Goal: Task Accomplishment & Management: Manage account settings

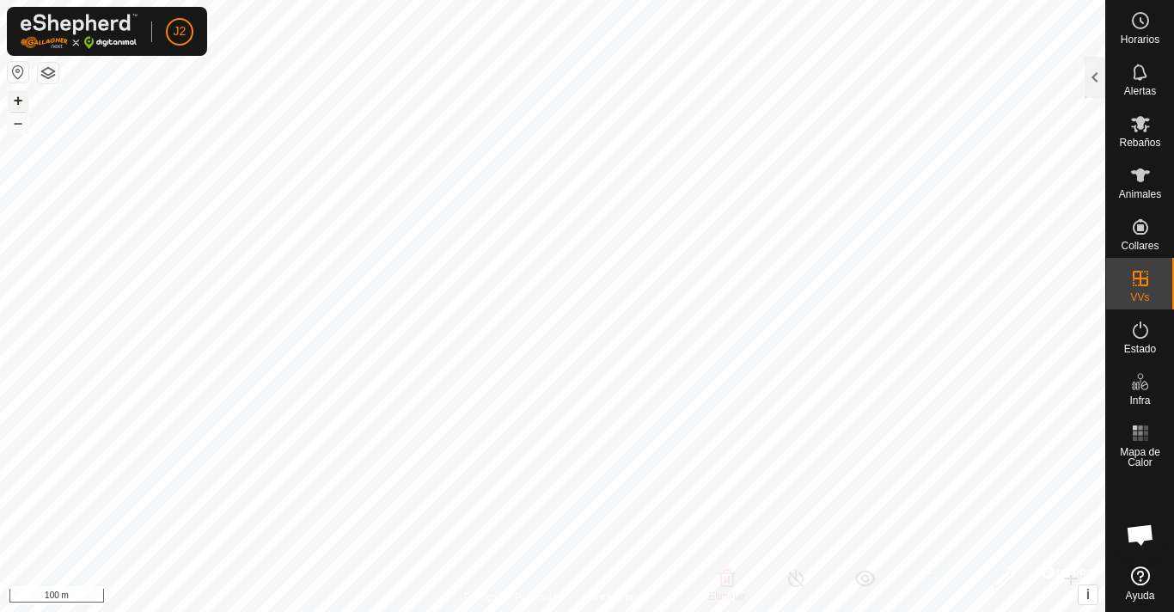
click at [18, 98] on button "+" at bounding box center [18, 100] width 21 height 21
click at [8, 90] on button "+" at bounding box center [18, 100] width 21 height 21
click at [13, 123] on button "–" at bounding box center [18, 123] width 21 height 21
click at [8, 113] on button "–" at bounding box center [18, 123] width 21 height 21
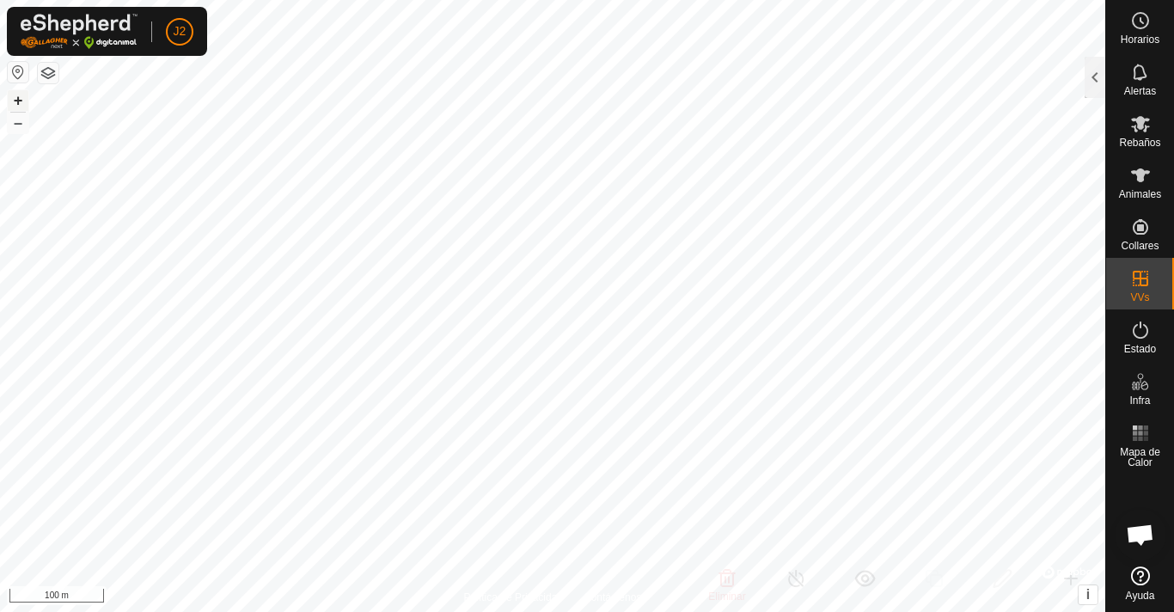
click at [13, 95] on button "+" at bounding box center [18, 100] width 21 height 21
click at [1097, 76] on div at bounding box center [1095, 77] width 21 height 41
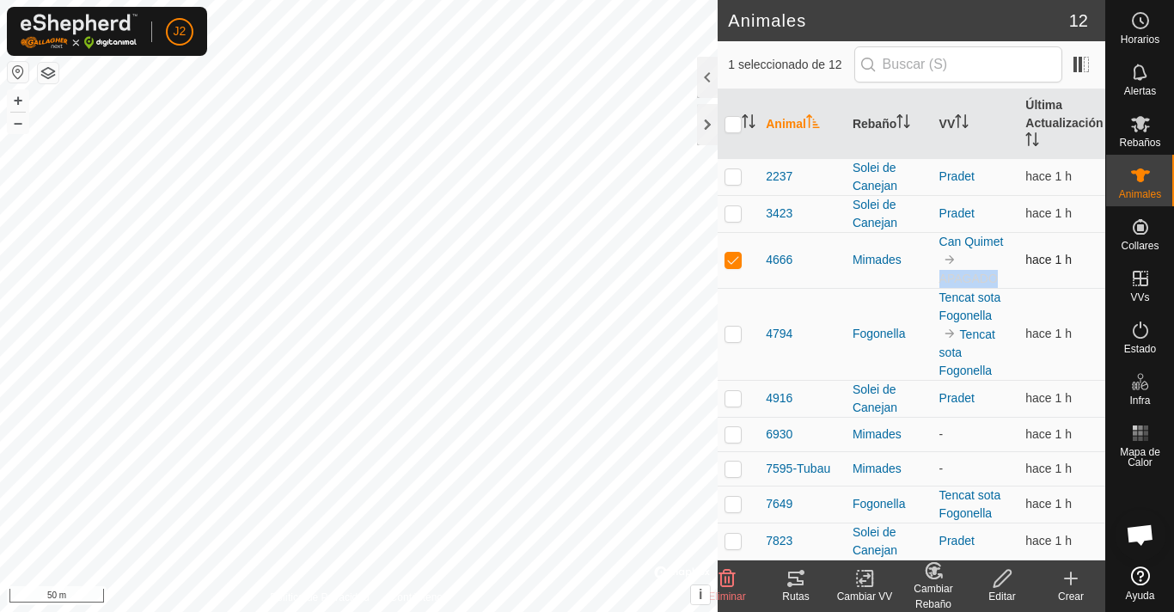
drag, startPoint x: 987, startPoint y: 276, endPoint x: 926, endPoint y: 286, distance: 61.9
click at [932, 286] on td "Can Quimet APAGADO" at bounding box center [975, 260] width 87 height 56
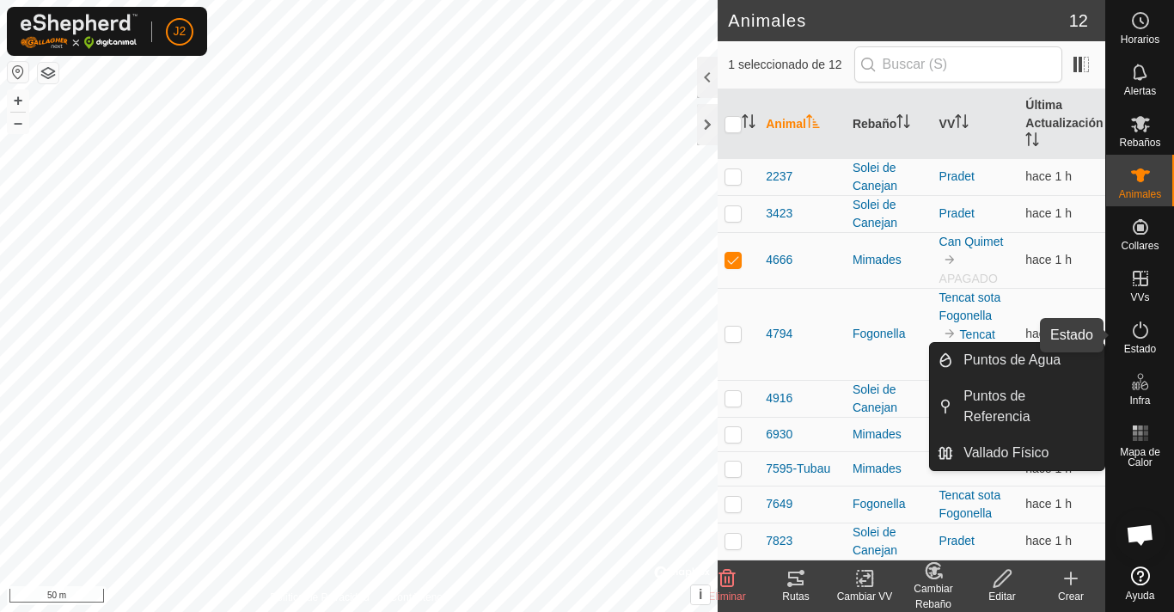
drag, startPoint x: 1116, startPoint y: 341, endPoint x: 1129, endPoint y: 339, distance: 13.1
click at [1116, 340] on div "Estado" at bounding box center [1140, 335] width 68 height 52
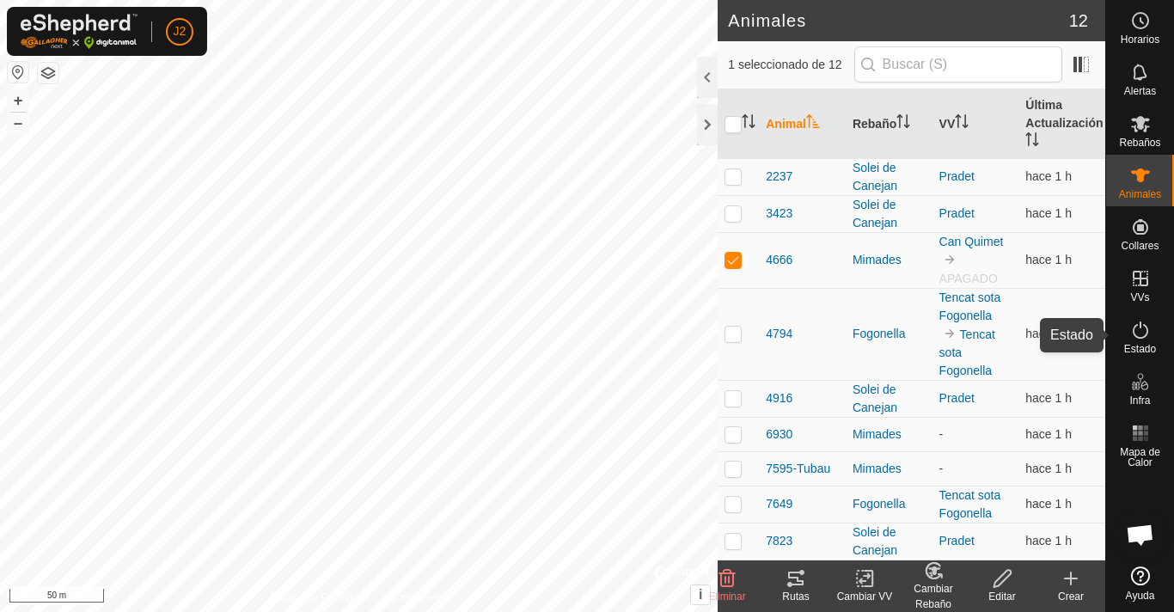
click at [1130, 339] on icon at bounding box center [1140, 330] width 21 height 21
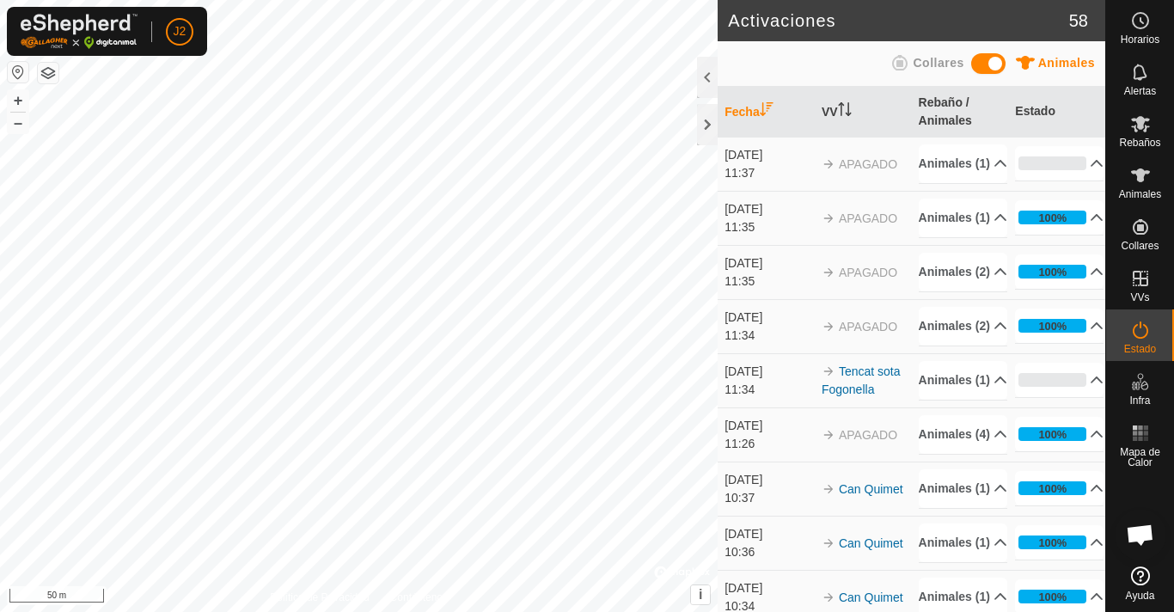
click at [823, 171] on img at bounding box center [829, 164] width 14 height 14
click at [854, 171] on span "APAGADO" at bounding box center [868, 164] width 58 height 14
click at [920, 169] on p-accordion-header "Animales (1)" at bounding box center [963, 163] width 89 height 39
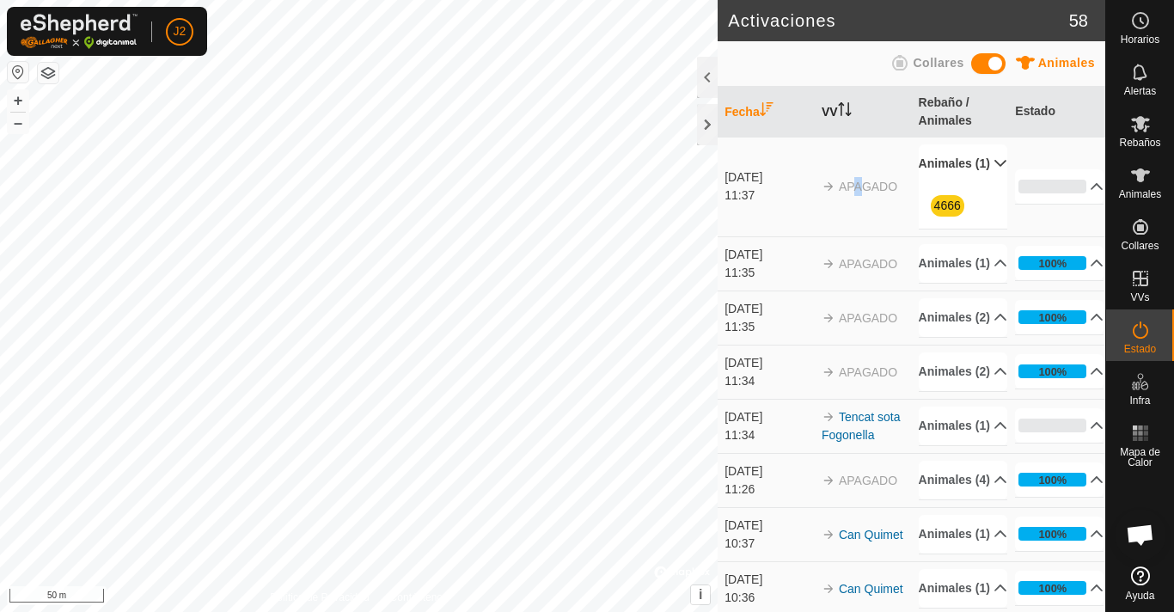
click at [832, 111] on th "VV" at bounding box center [863, 112] width 97 height 51
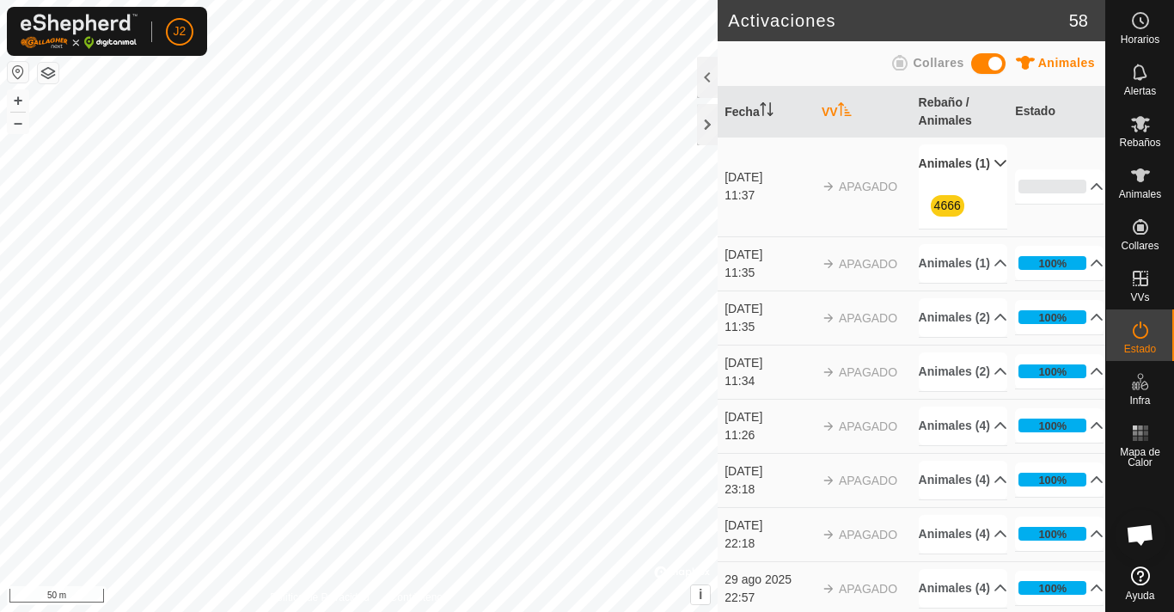
click at [831, 118] on th "VV" at bounding box center [863, 112] width 97 height 51
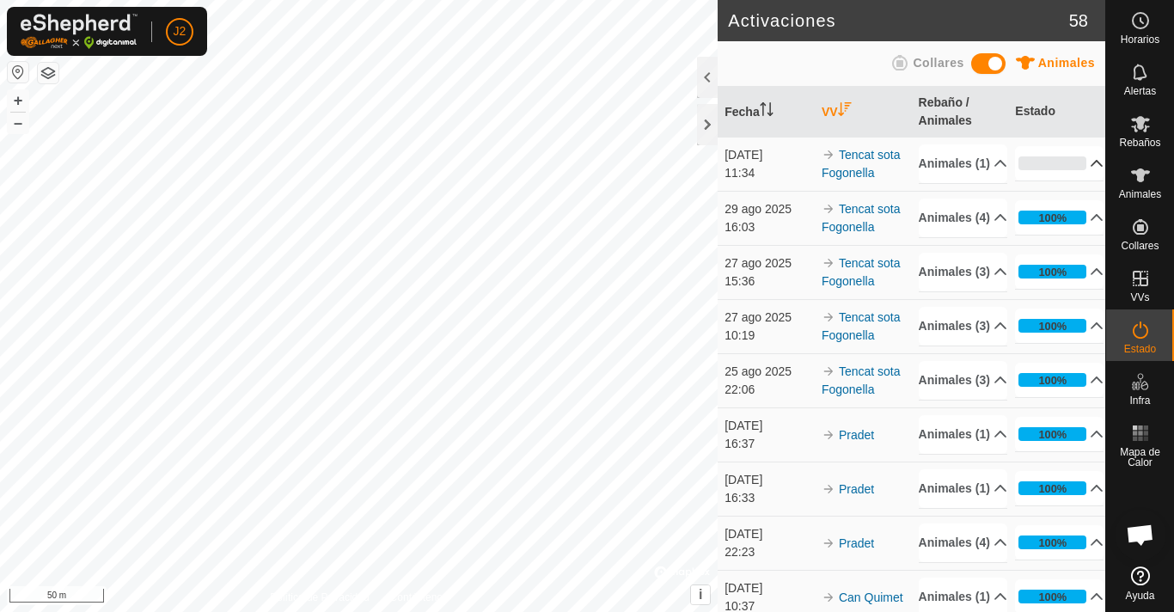
click at [1074, 156] on p-accordion-header "0%" at bounding box center [1059, 163] width 89 height 34
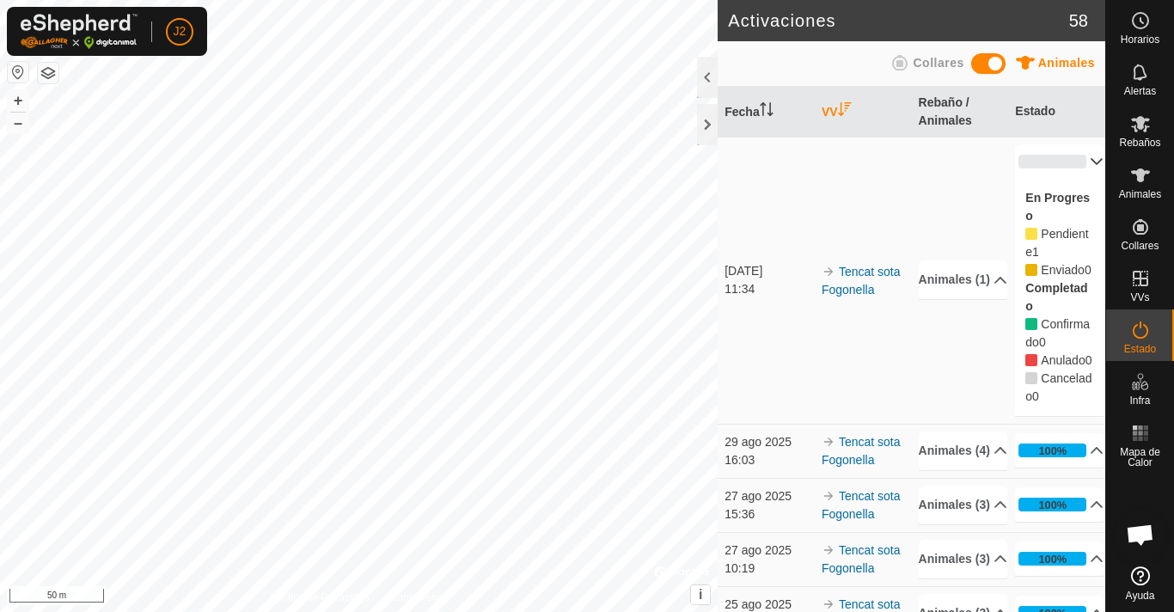
click at [1073, 163] on p-accordion-header "0%" at bounding box center [1059, 161] width 89 height 34
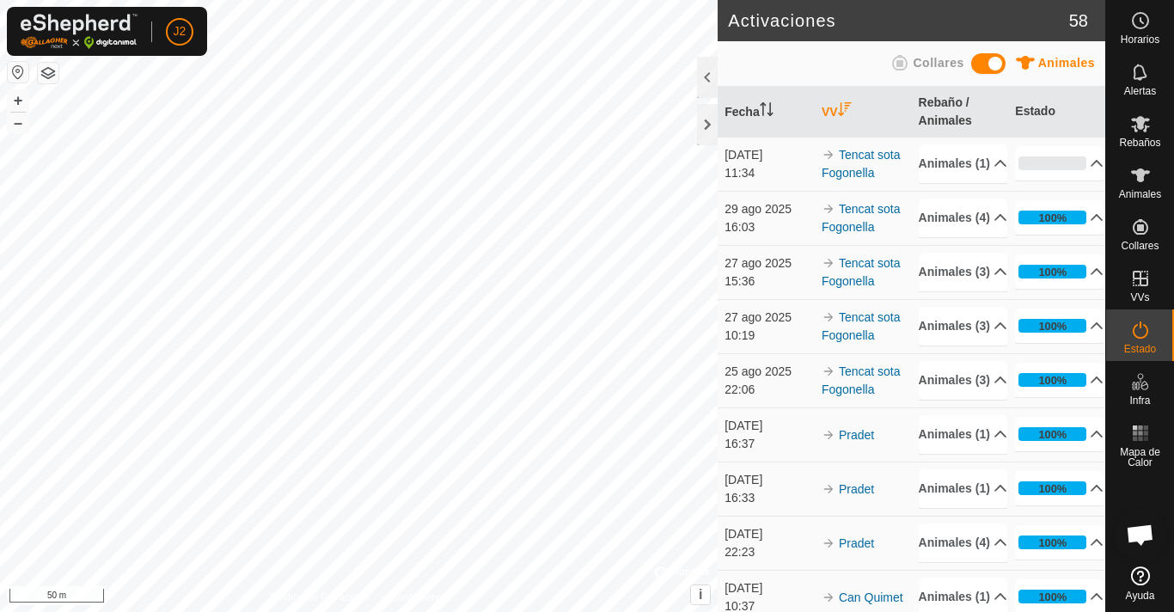
click at [824, 107] on th "VV" at bounding box center [863, 112] width 97 height 51
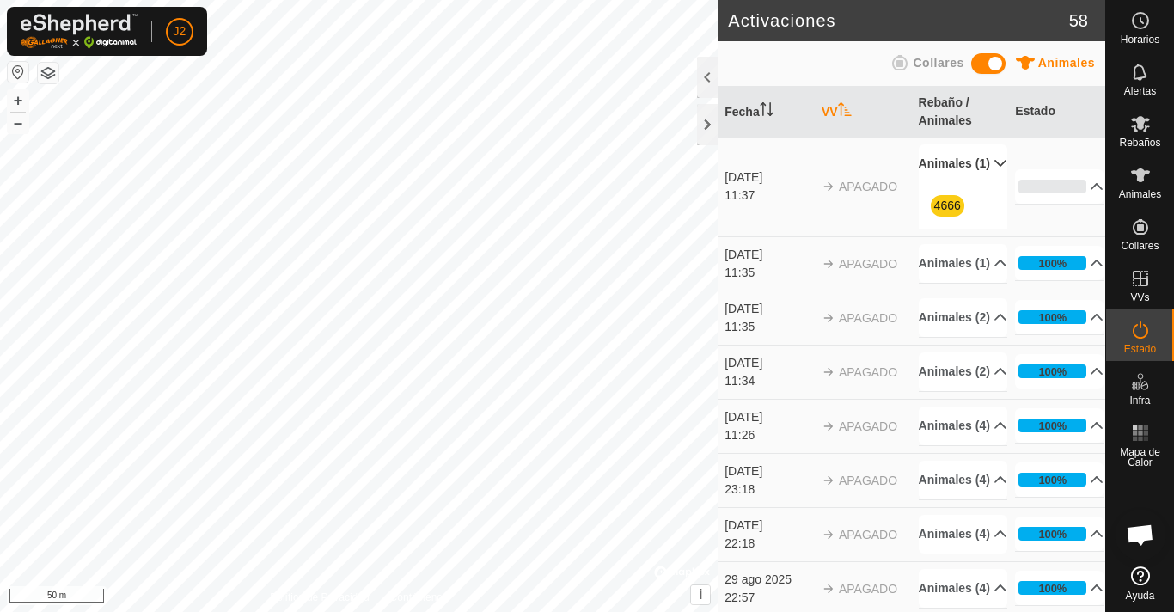
click at [832, 116] on th "VV" at bounding box center [863, 112] width 97 height 51
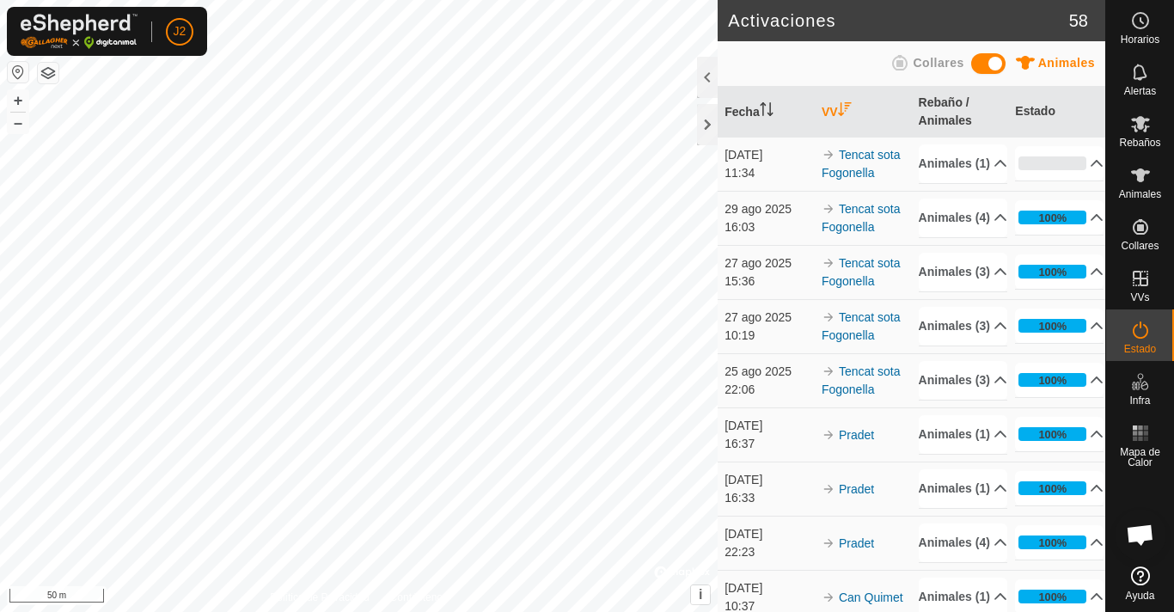
click at [832, 116] on th "VV" at bounding box center [863, 112] width 97 height 51
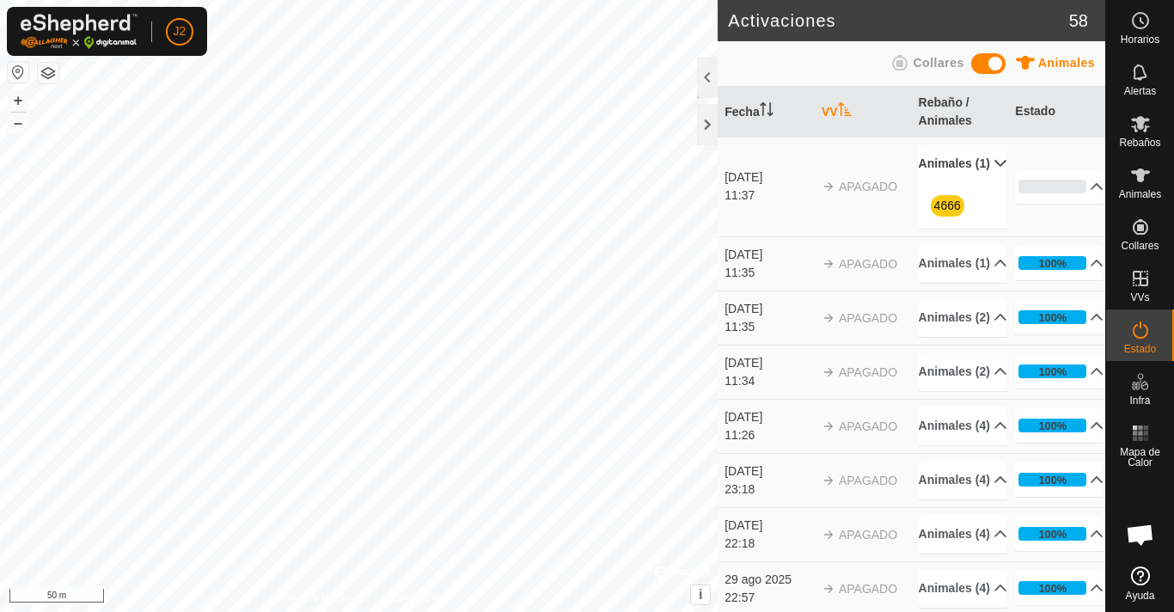
click at [977, 170] on p-accordion-header "Animales (1)" at bounding box center [963, 163] width 89 height 39
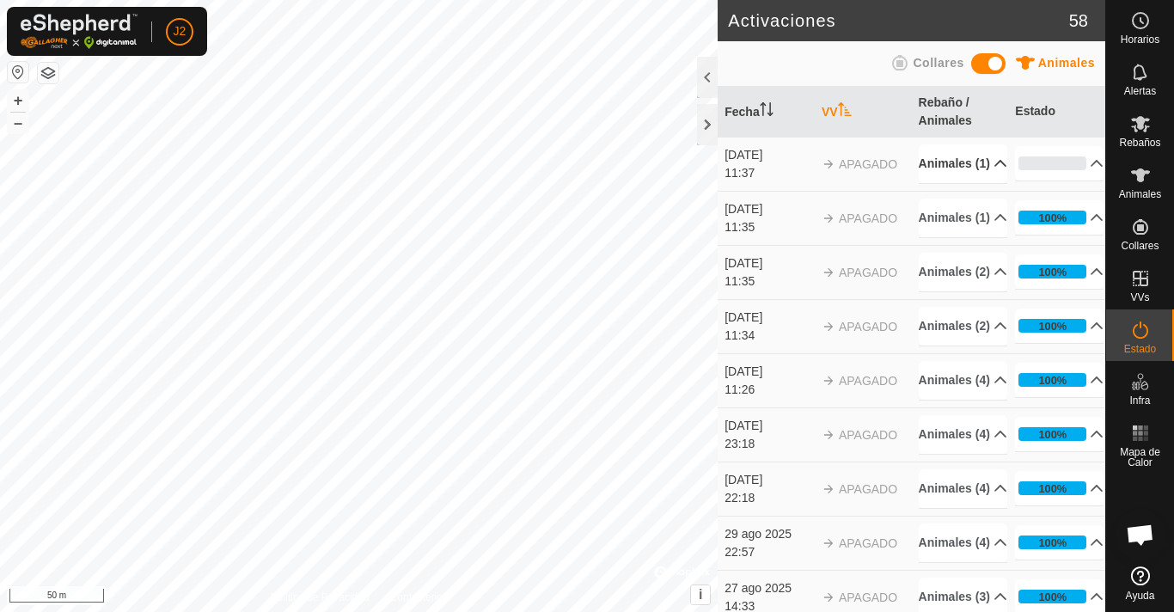
click at [978, 167] on p-accordion-header "Animales (1)" at bounding box center [963, 163] width 89 height 39
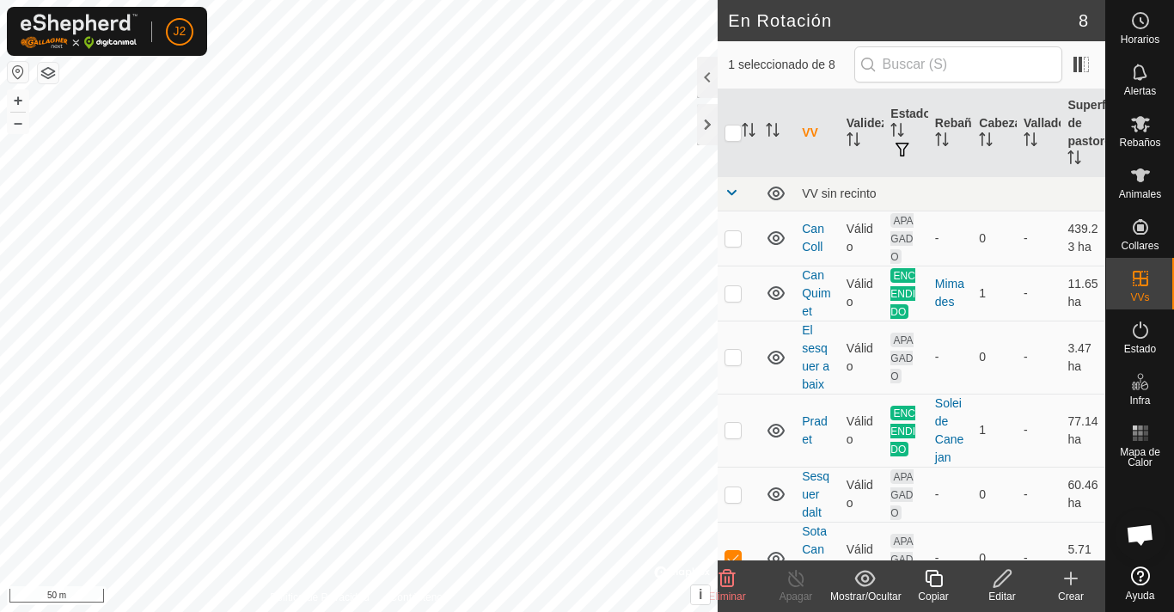
checkbox input "true"
checkbox input "false"
checkbox input "true"
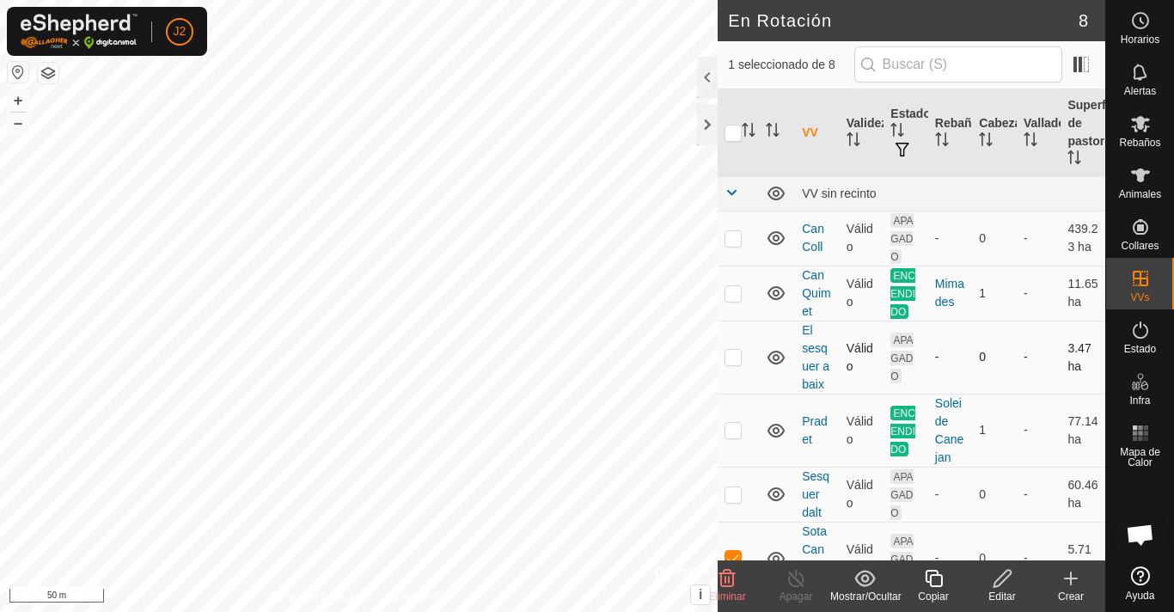
checkbox input "false"
click at [797, 582] on icon at bounding box center [796, 578] width 21 height 21
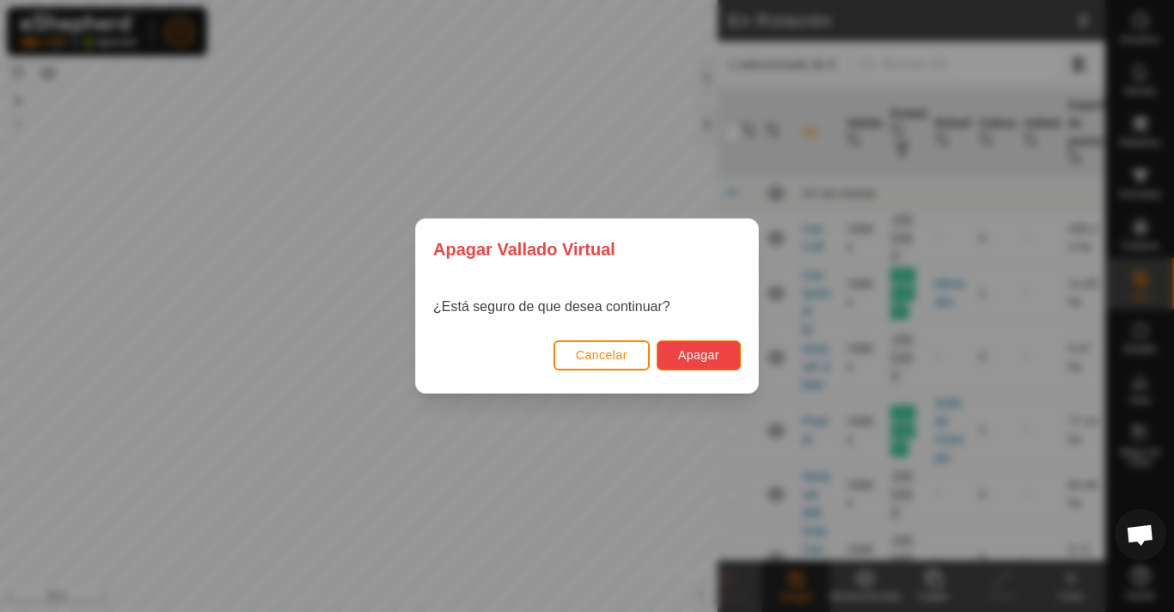
click at [716, 350] on span "Apagar" at bounding box center [698, 355] width 41 height 14
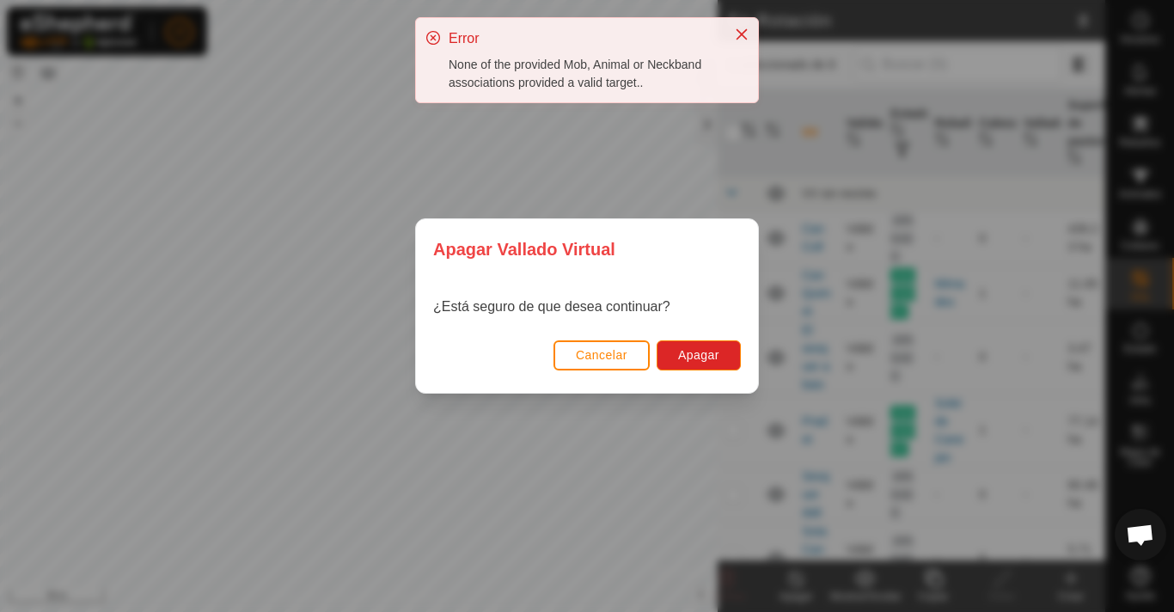
click at [549, 480] on div "[PERSON_NAME] Virtual ¿Está seguro de que desea continuar? Cancelar Apagar" at bounding box center [587, 306] width 1174 height 612
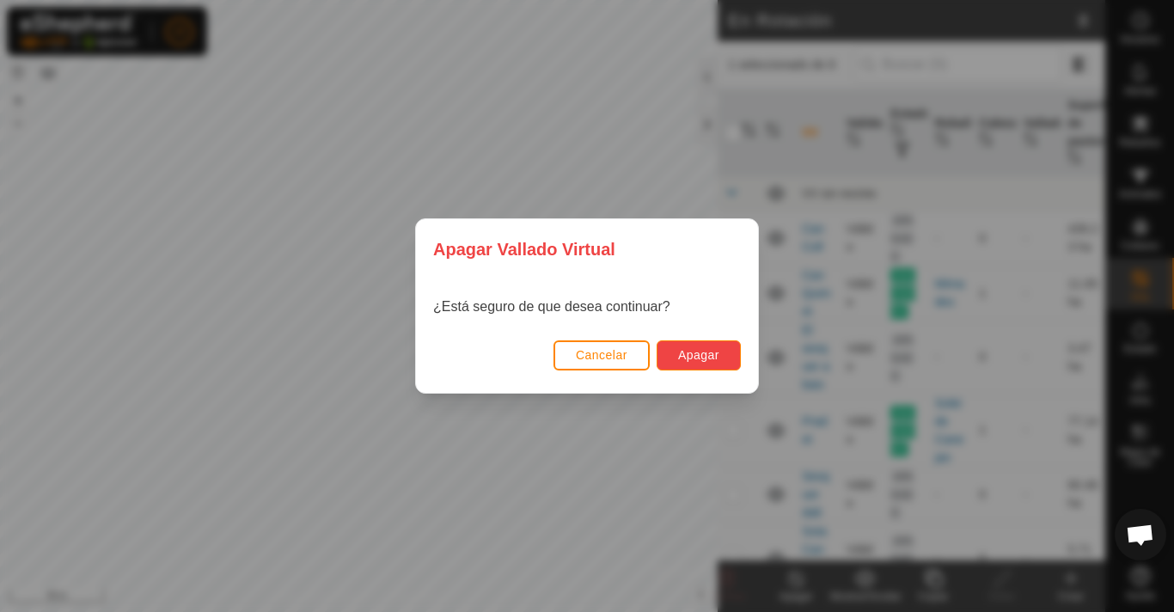
click at [713, 348] on span "Apagar" at bounding box center [698, 355] width 41 height 14
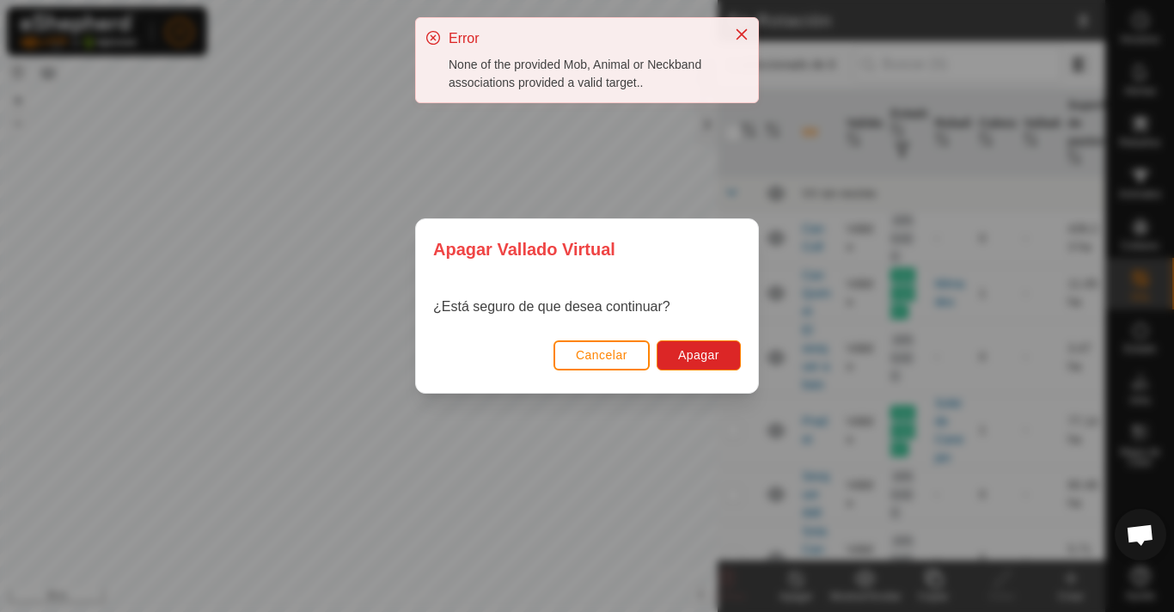
click at [605, 388] on div "Cancelar Apagar" at bounding box center [587, 363] width 342 height 58
click at [595, 445] on div "[PERSON_NAME] Virtual ¿Está seguro de que desea continuar? Cancelar Apagar" at bounding box center [587, 306] width 1174 height 612
drag, startPoint x: 590, startPoint y: 425, endPoint x: 945, endPoint y: 219, distance: 410.5
click at [945, 219] on div "[PERSON_NAME] Virtual ¿Está seguro de que desea continuar? Cancelar Apagar" at bounding box center [587, 306] width 1174 height 612
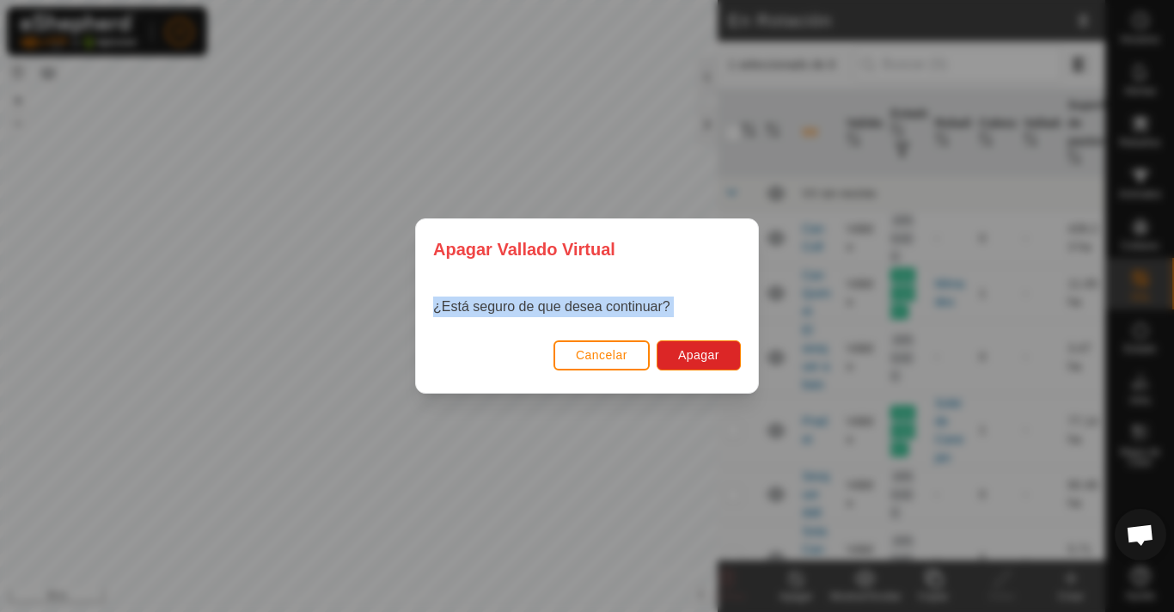
click at [315, 473] on div "[PERSON_NAME] Virtual ¿Está seguro de que desea continuar? Cancelar Apagar" at bounding box center [587, 306] width 1174 height 612
click at [517, 465] on div "[PERSON_NAME] Virtual ¿Está seguro de que desea continuar? Cancelar Apagar" at bounding box center [587, 306] width 1174 height 612
drag, startPoint x: 557, startPoint y: 443, endPoint x: 567, endPoint y: 431, distance: 15.8
click at [566, 431] on div "[PERSON_NAME] Virtual ¿Está seguro de que desea continuar? Cancelar Apagar" at bounding box center [587, 306] width 1174 height 612
click at [605, 351] on span "Cancelar" at bounding box center [602, 355] width 52 height 14
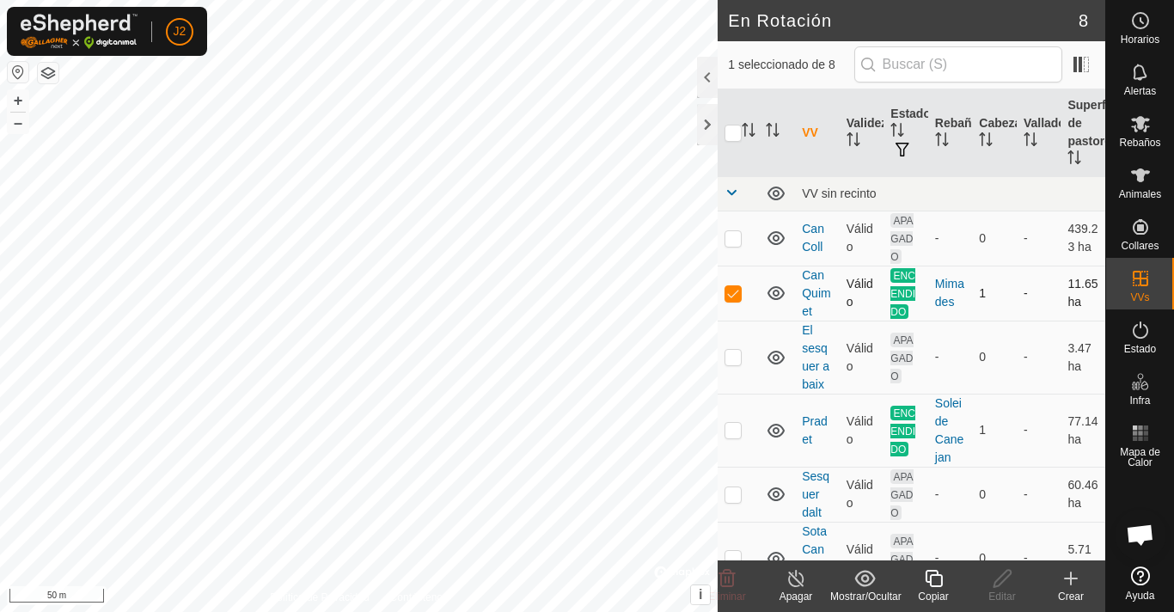
click at [905, 289] on span "ENCENDIDO" at bounding box center [902, 293] width 25 height 51
click at [892, 279] on span "ENCENDIDO" at bounding box center [902, 293] width 25 height 51
click at [796, 587] on icon at bounding box center [796, 578] width 21 height 21
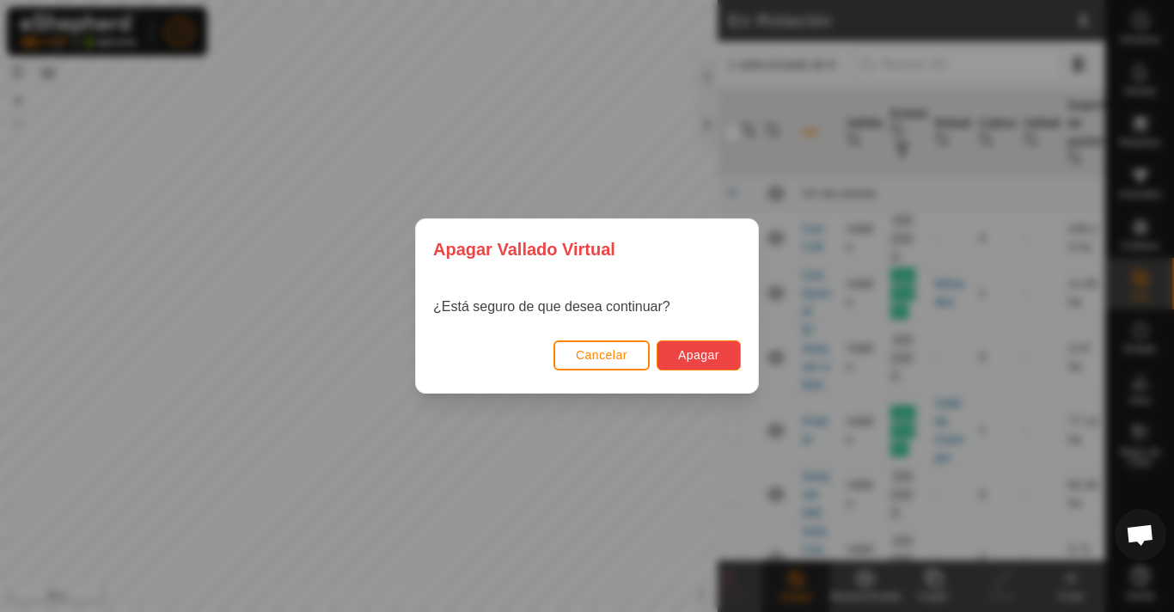
click at [694, 350] on span "Apagar" at bounding box center [698, 355] width 41 height 14
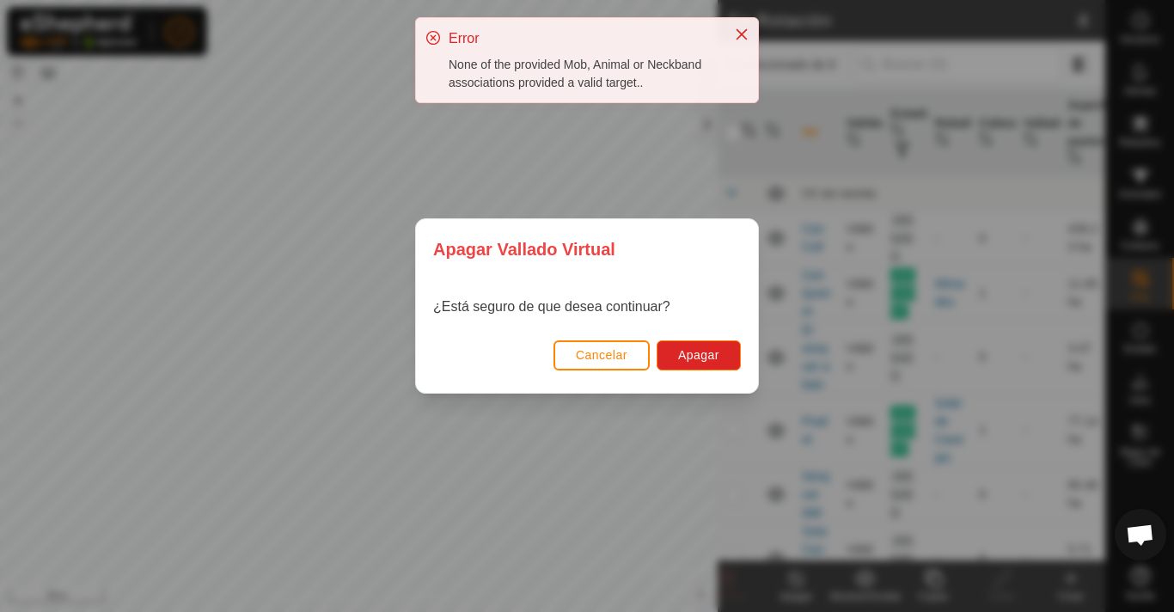
click at [842, 469] on div "[PERSON_NAME] Virtual ¿Está seguro de que desea continuar? Cancelar Apagar" at bounding box center [587, 306] width 1174 height 612
click at [609, 361] on button "Cancelar" at bounding box center [601, 355] width 96 height 30
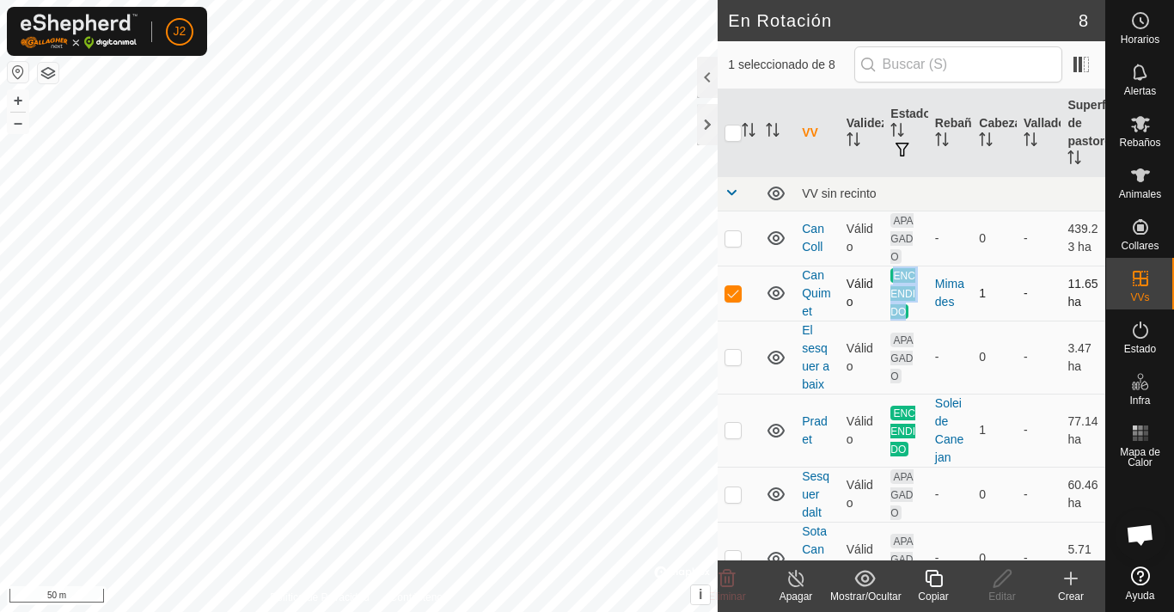
drag, startPoint x: 888, startPoint y: 275, endPoint x: 904, endPoint y: 305, distance: 34.2
click at [904, 305] on td "ENCENDIDO" at bounding box center [905, 293] width 45 height 55
click at [973, 291] on td "1" at bounding box center [994, 293] width 45 height 55
click at [948, 295] on div "Mimades" at bounding box center [950, 293] width 31 height 36
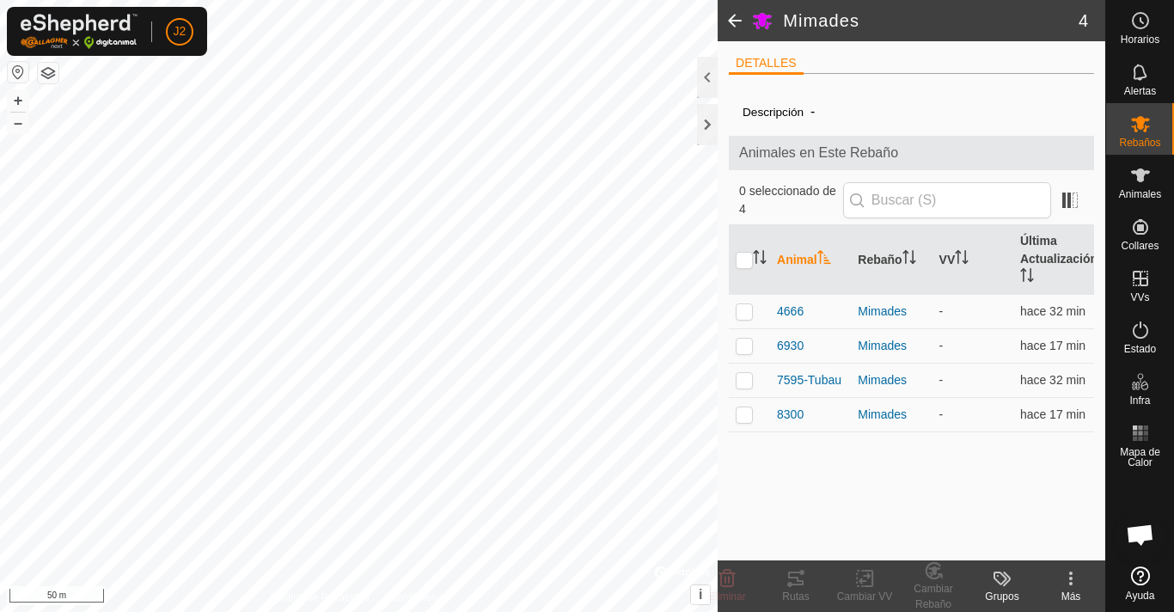
click at [938, 454] on div "Descripción - Animales en Este Rebaño 0 seleccionado de 4 Animal Rebaño VV Últi…" at bounding box center [911, 324] width 365 height 473
click at [1136, 178] on icon at bounding box center [1140, 175] width 21 height 21
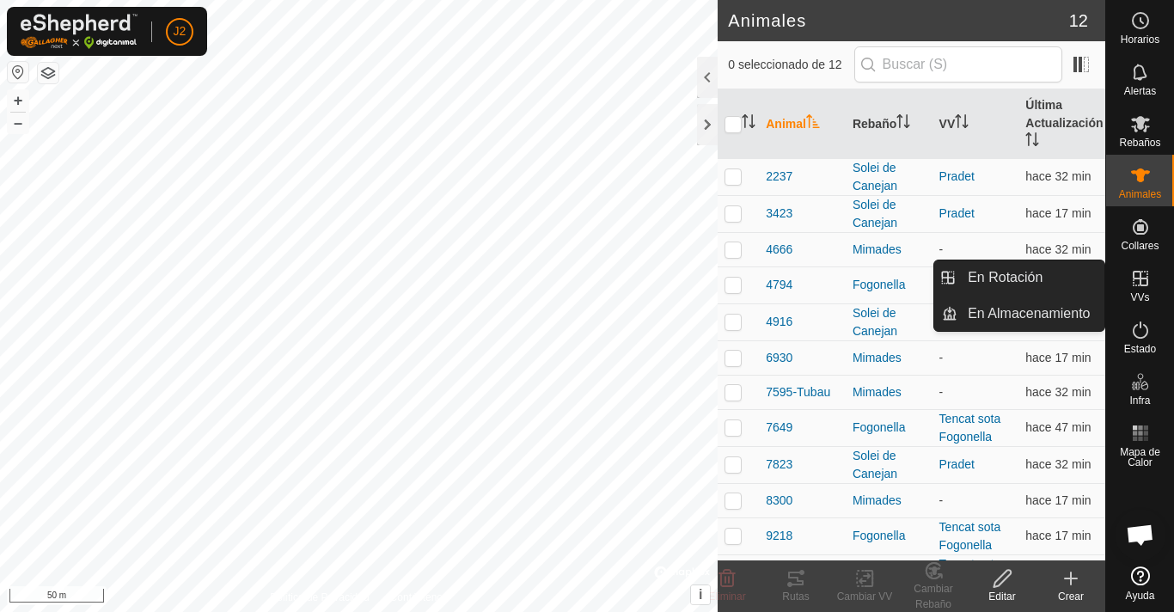
click at [1142, 283] on icon at bounding box center [1140, 278] width 21 height 21
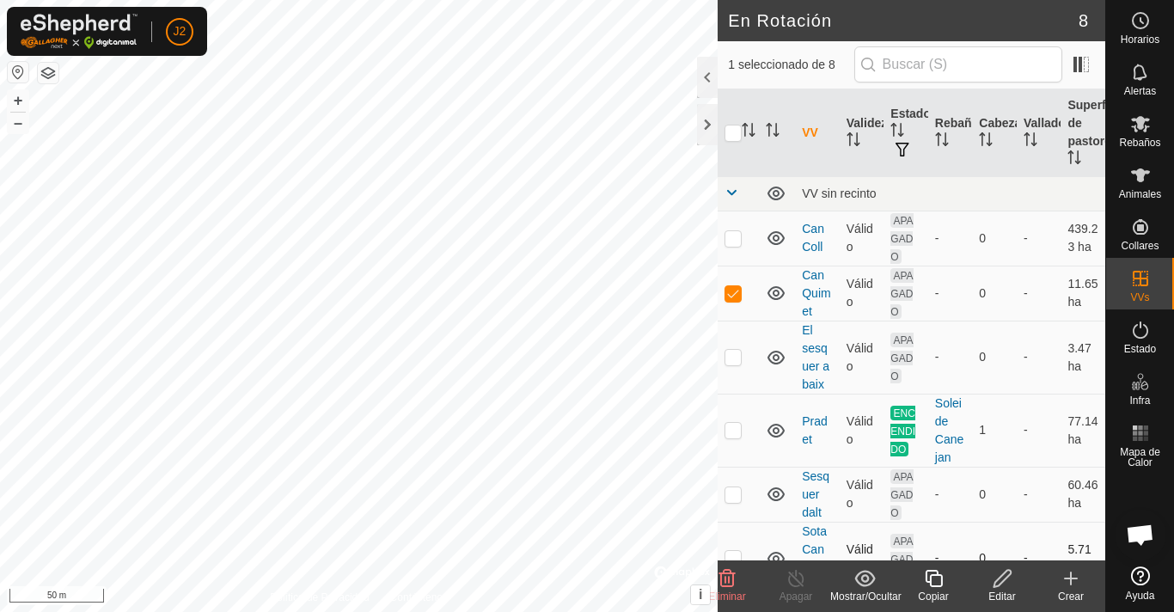
checkbox input "false"
checkbox input "true"
checkbox input "false"
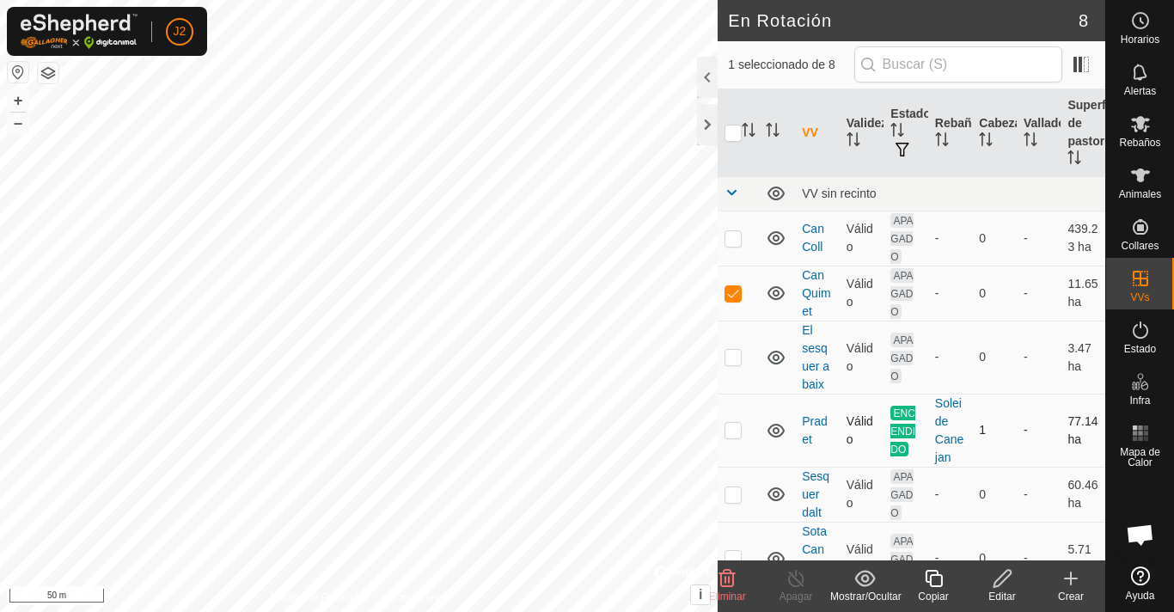
checkbox input "true"
checkbox input "false"
checkbox input "true"
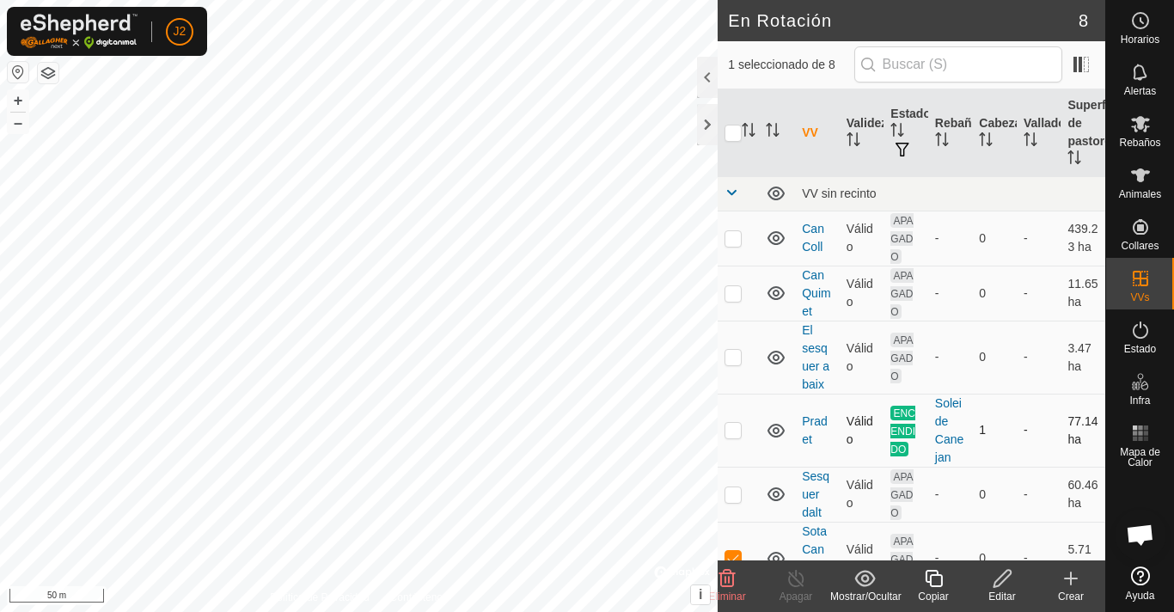
checkbox input "true"
checkbox input "false"
click at [48, 68] on button "button" at bounding box center [48, 73] width 21 height 21
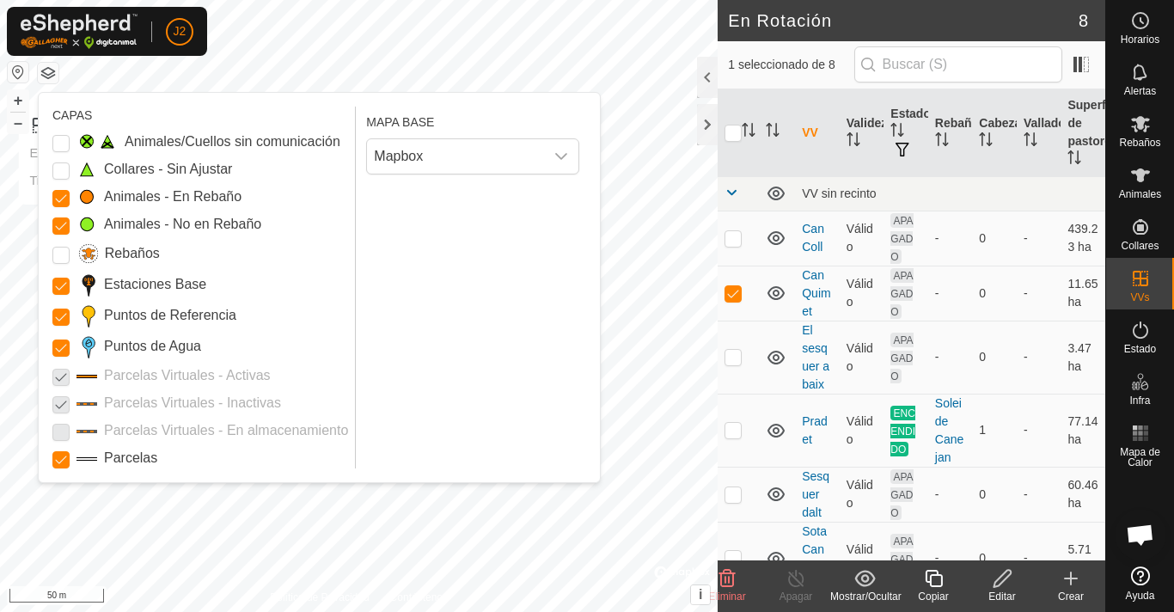
click at [23, 78] on button "button" at bounding box center [18, 72] width 21 height 21
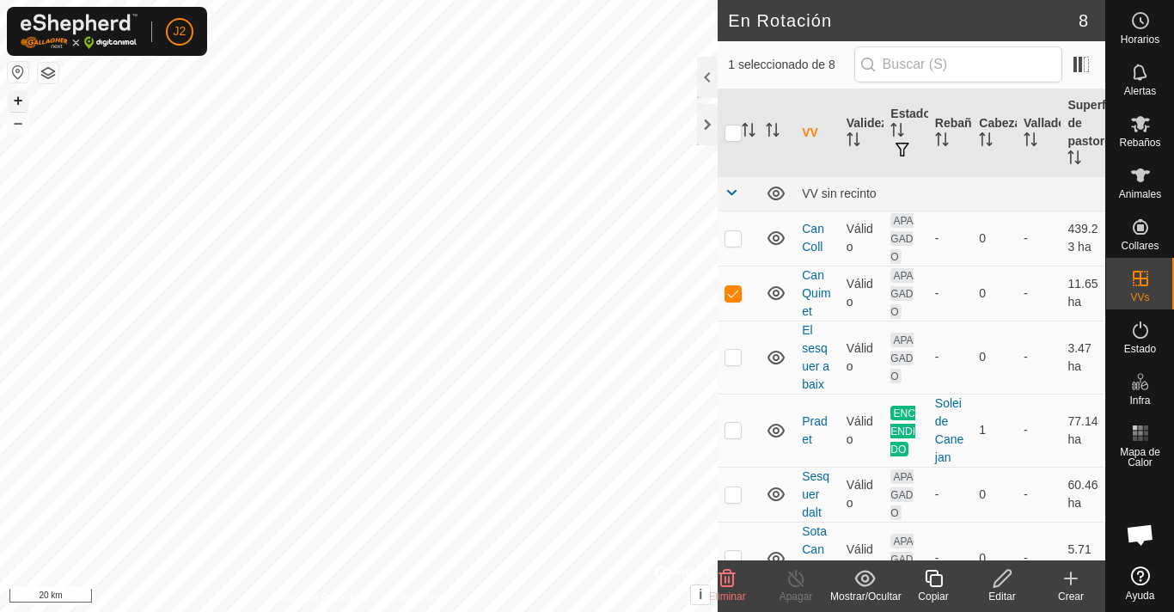
click at [13, 105] on button "+" at bounding box center [18, 100] width 21 height 21
click at [15, 125] on button "–" at bounding box center [18, 123] width 21 height 21
click at [21, 96] on button "+" at bounding box center [18, 100] width 21 height 21
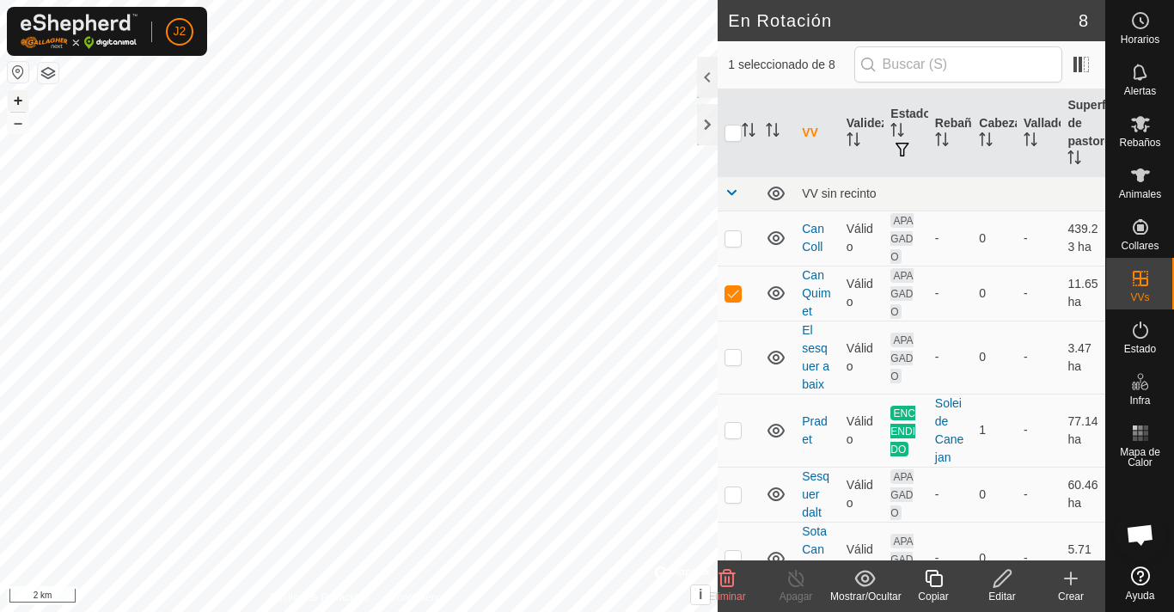
click at [22, 96] on button "+" at bounding box center [18, 100] width 21 height 21
click at [28, 100] on button "+" at bounding box center [18, 100] width 21 height 21
click at [17, 101] on button "+" at bounding box center [18, 100] width 21 height 21
click at [414, 0] on html "J2 Horarios Alertas Rebaños Animales Collares VVs Estado Infra Mapa de Calor Ay…" at bounding box center [587, 306] width 1174 height 612
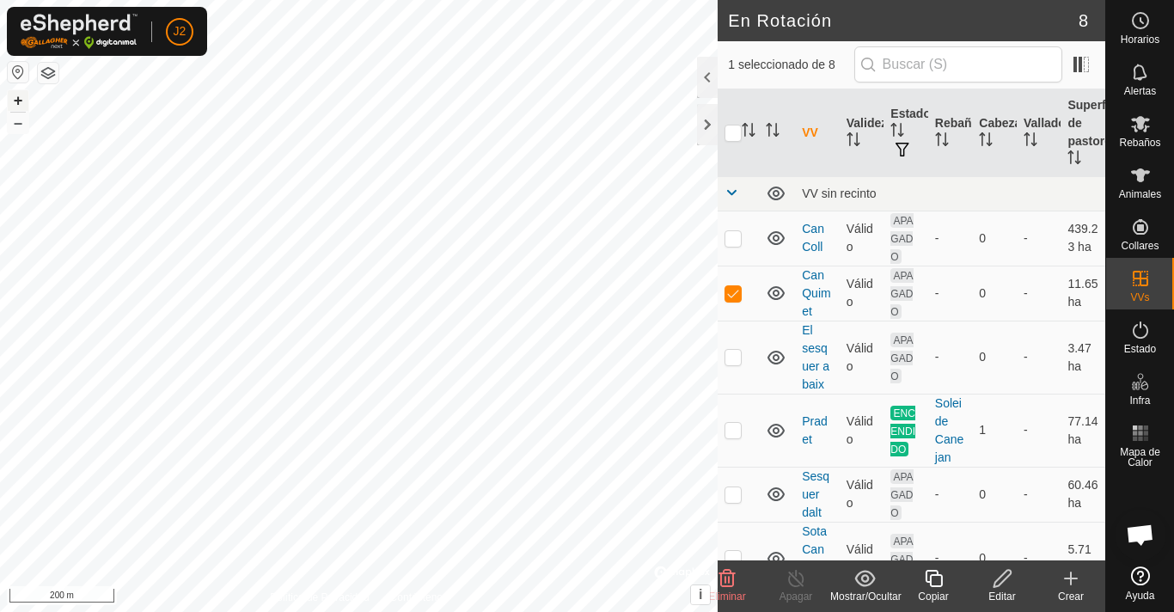
click at [21, 100] on button "+" at bounding box center [18, 100] width 21 height 21
checkbox input "false"
checkbox input "true"
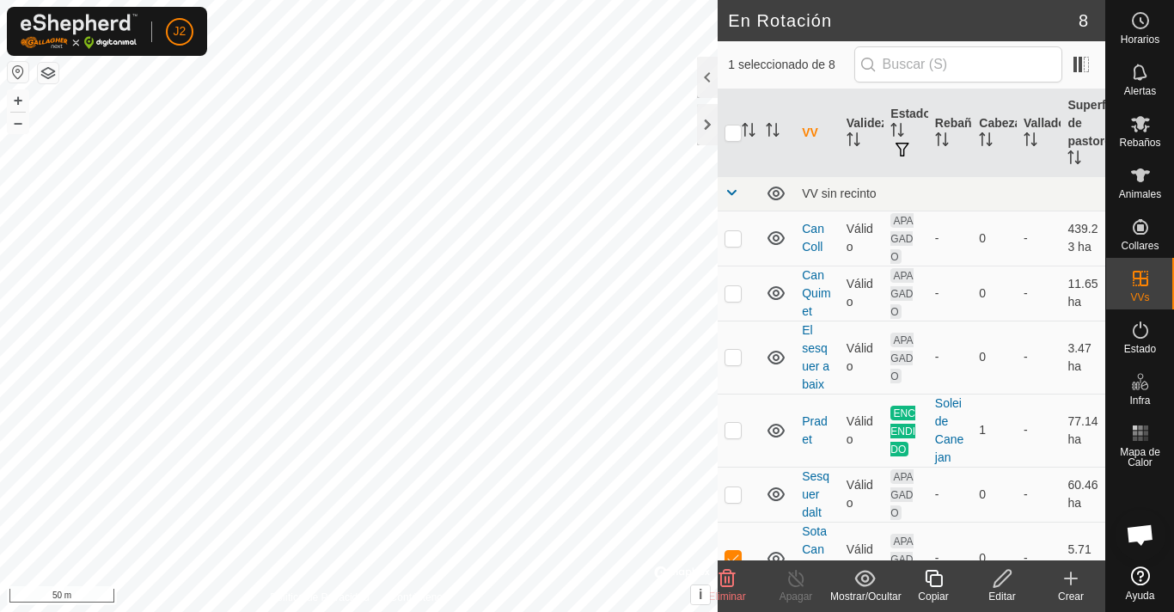
checkbox input "false"
click at [711, 128] on div at bounding box center [707, 124] width 21 height 41
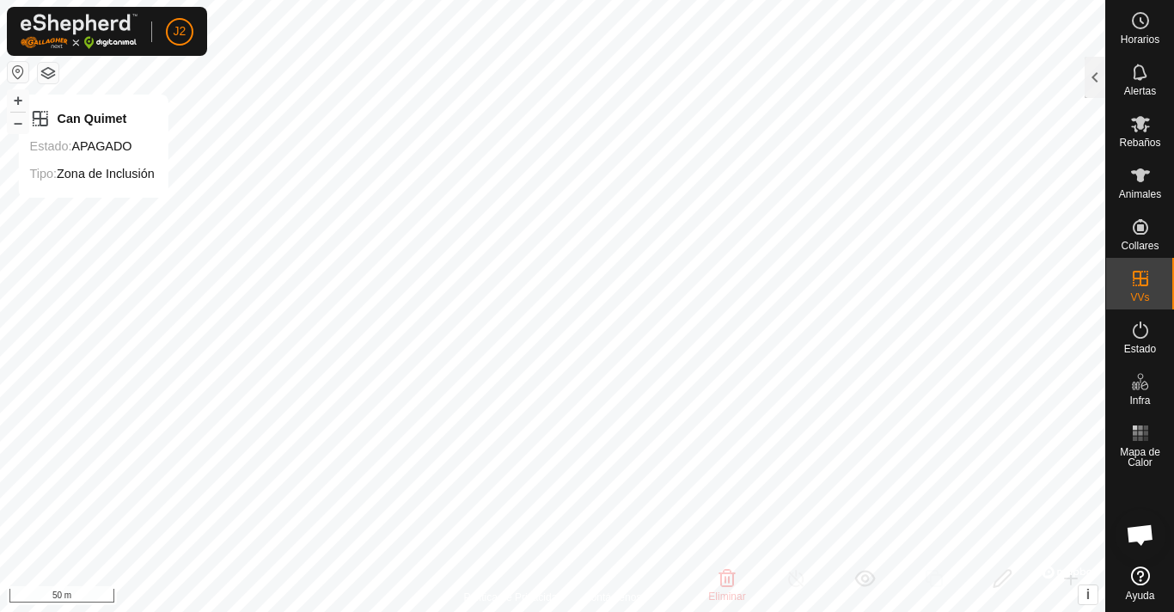
click at [52, 77] on button "button" at bounding box center [48, 73] width 21 height 21
checkbox input "false"
checkbox input "true"
checkbox input "false"
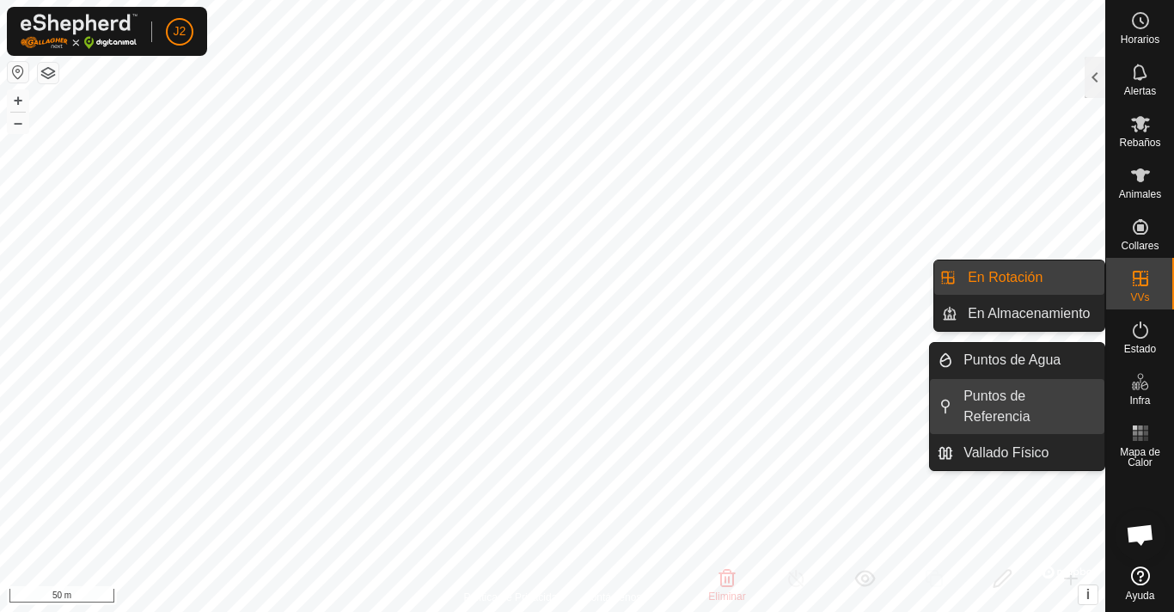
click at [1087, 398] on link "Puntos de Referencia" at bounding box center [1028, 406] width 151 height 55
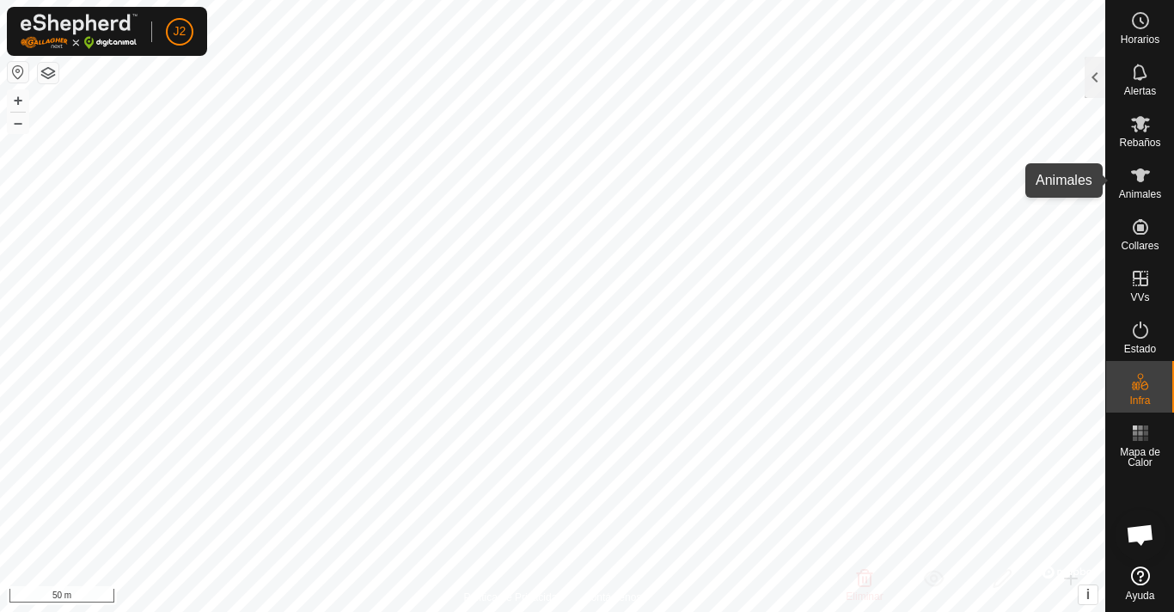
click at [1137, 184] on icon at bounding box center [1140, 175] width 21 height 21
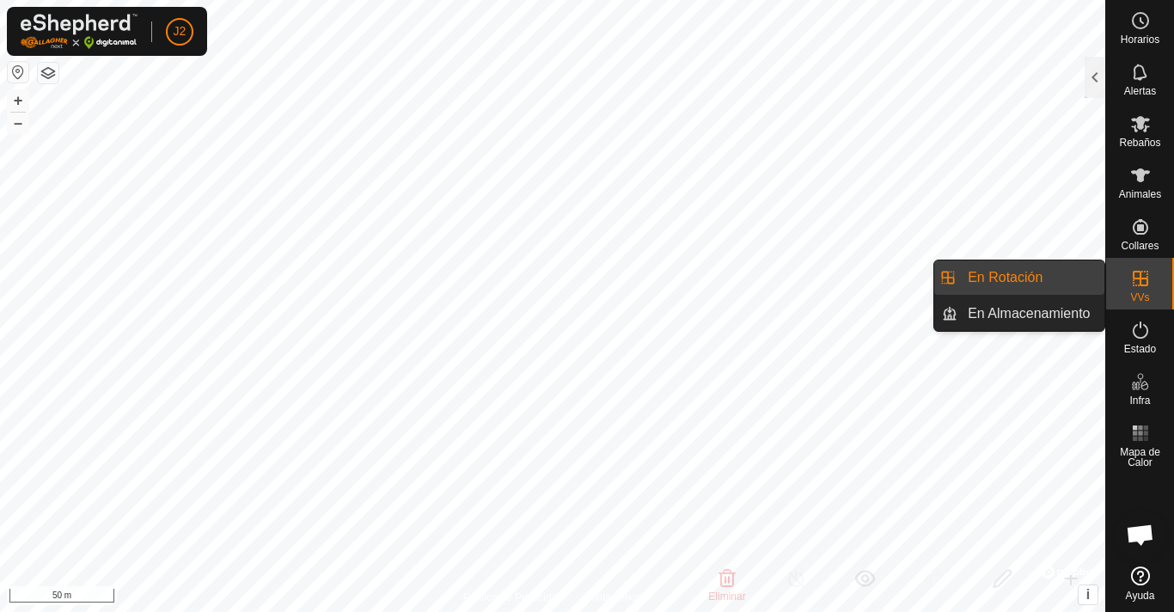
click at [1019, 279] on link "En Rotación" at bounding box center [1030, 277] width 147 height 34
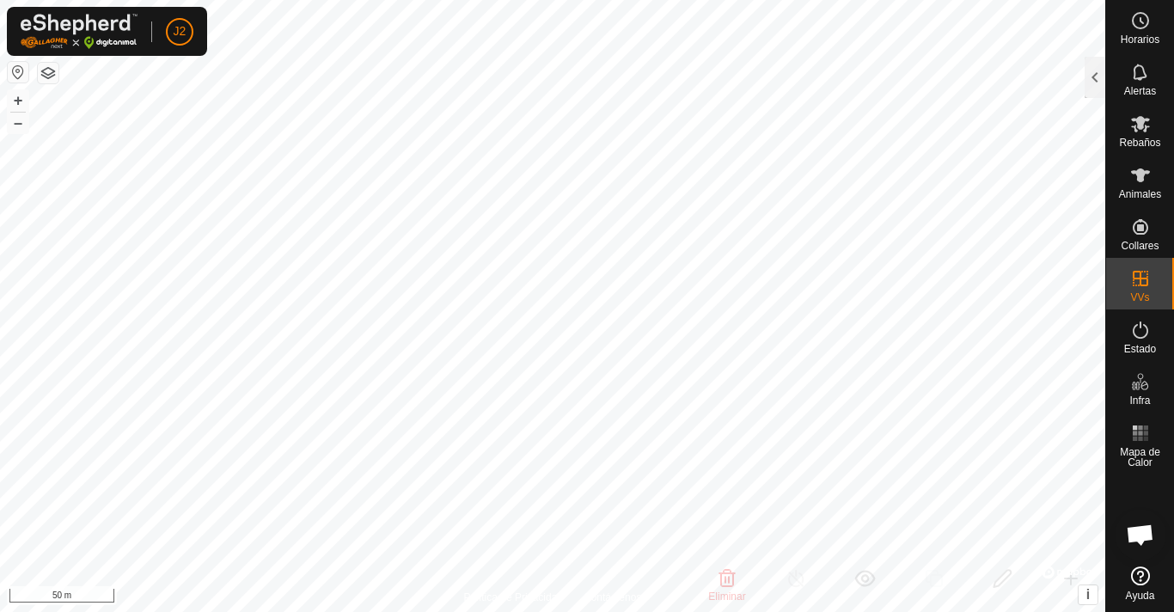
checkbox input "false"
checkbox input "true"
checkbox input "false"
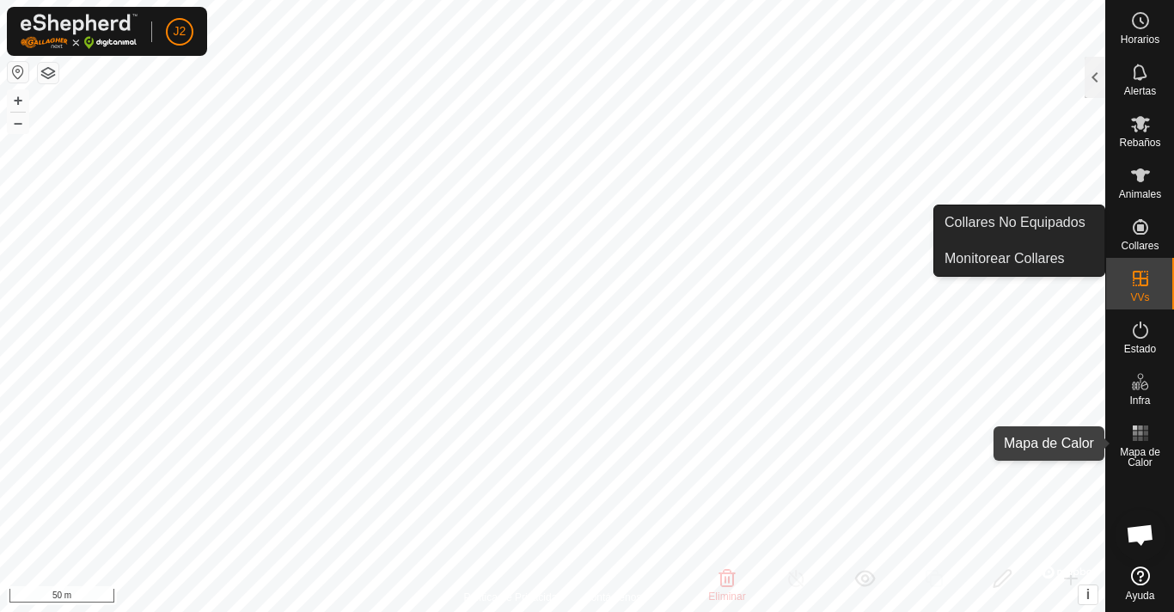
click at [1136, 428] on rect at bounding box center [1135, 427] width 4 height 4
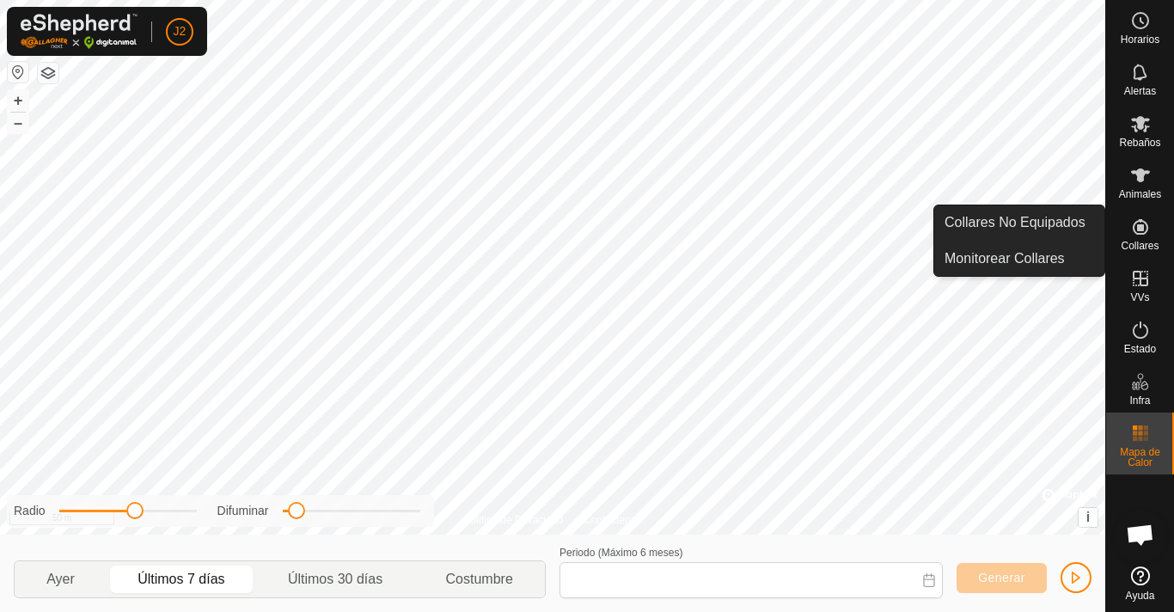
type input "[DATE] - [DATE]"
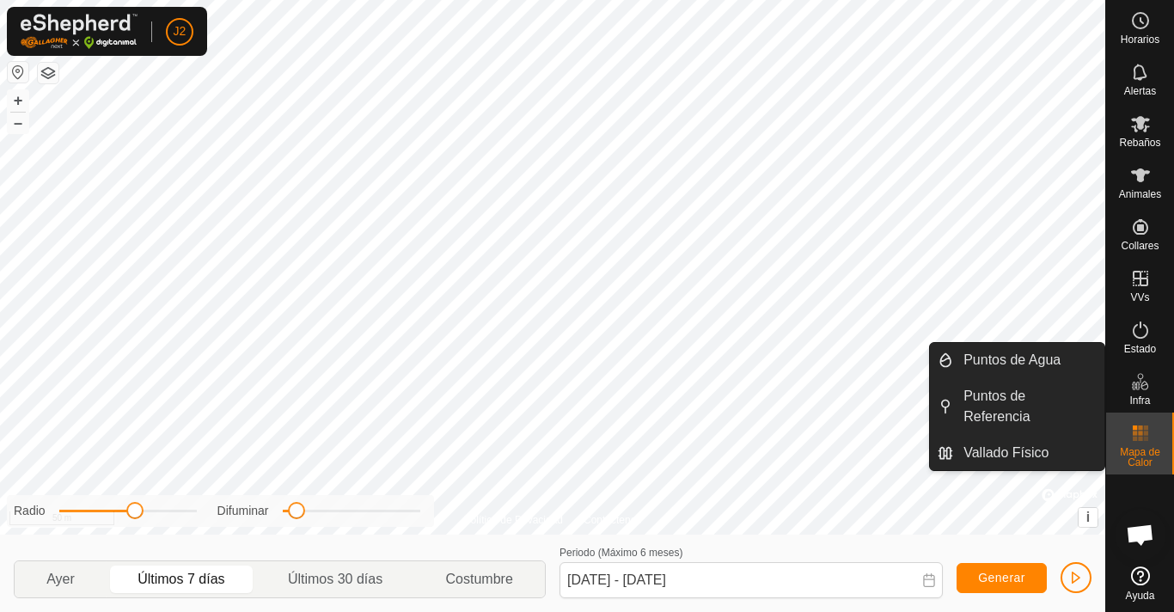
click at [1140, 380] on icon at bounding box center [1140, 381] width 21 height 21
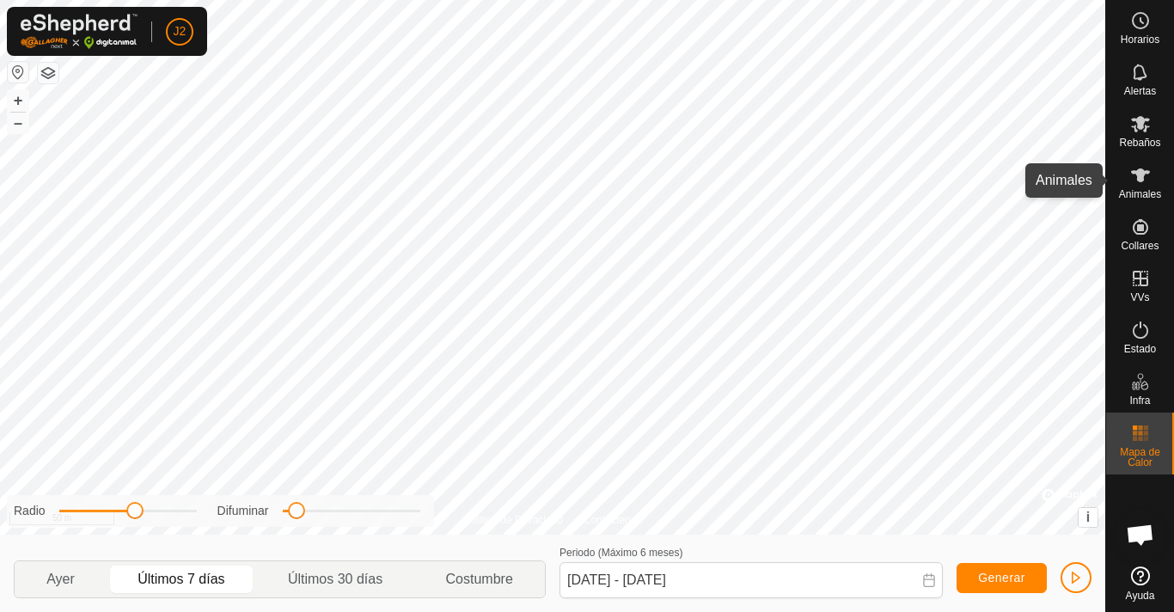
click at [1149, 181] on icon at bounding box center [1140, 175] width 21 height 21
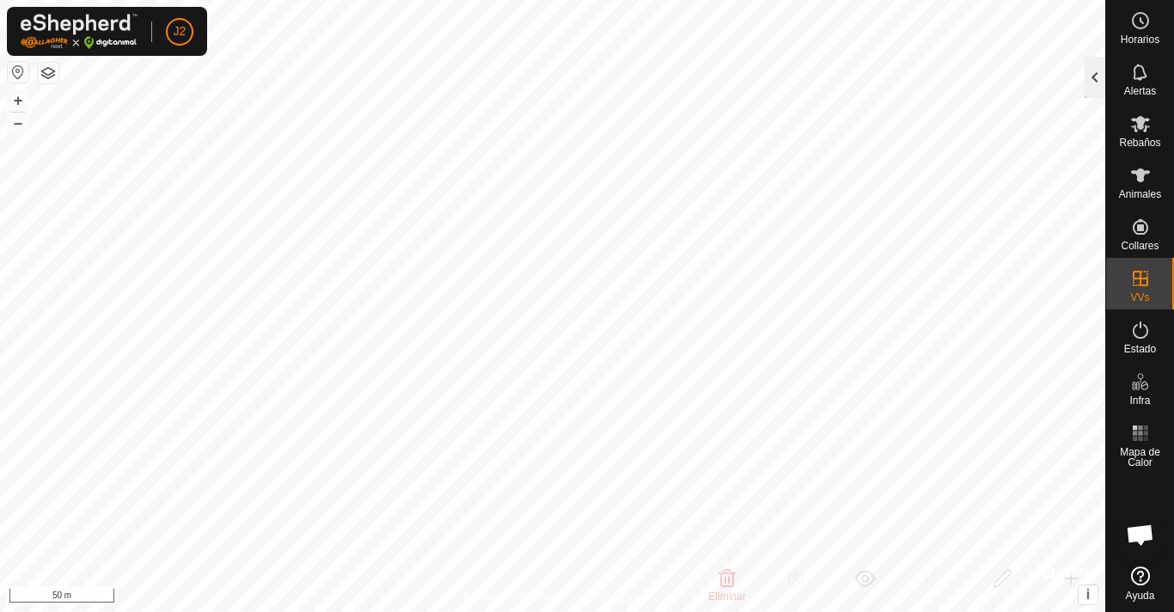
click at [1097, 94] on div at bounding box center [1095, 77] width 21 height 41
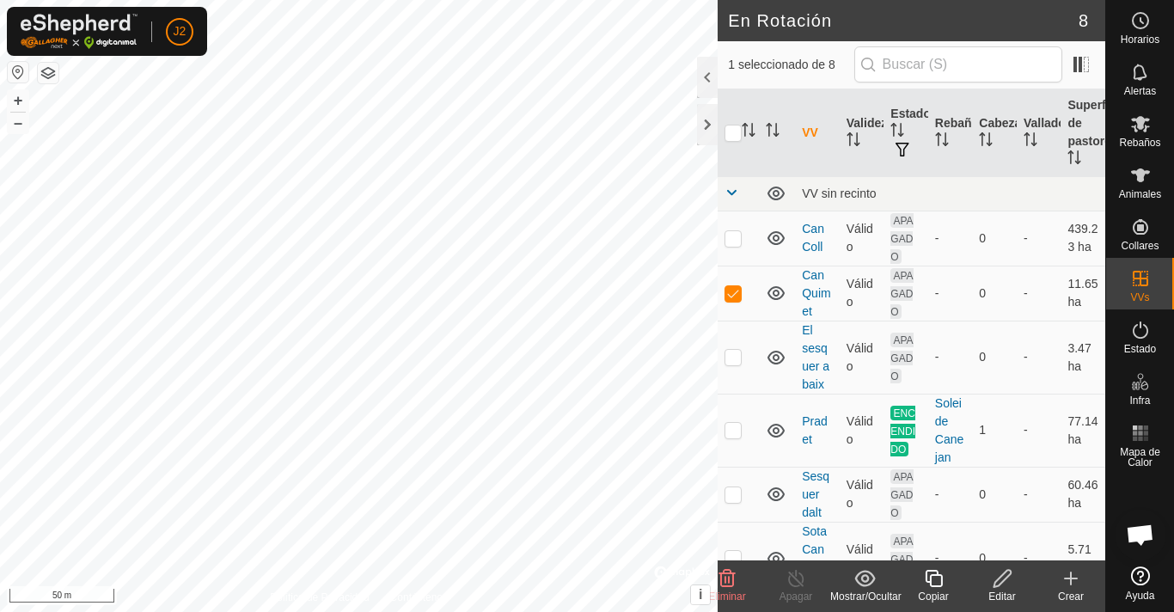
click at [995, 581] on icon at bounding box center [1001, 578] width 17 height 17
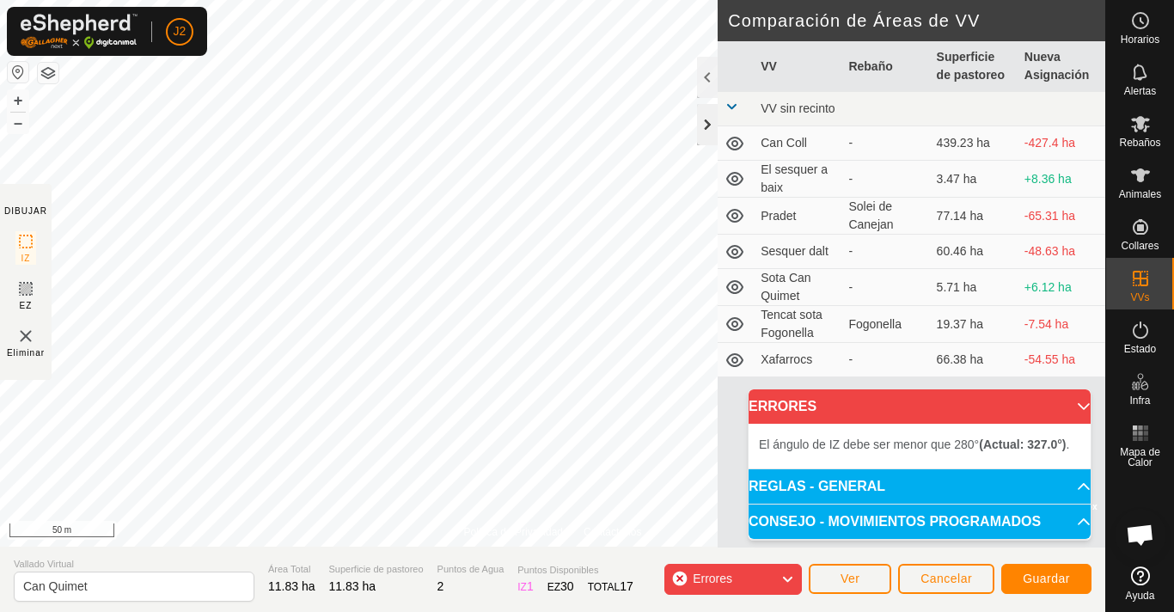
click at [709, 125] on div at bounding box center [707, 124] width 21 height 41
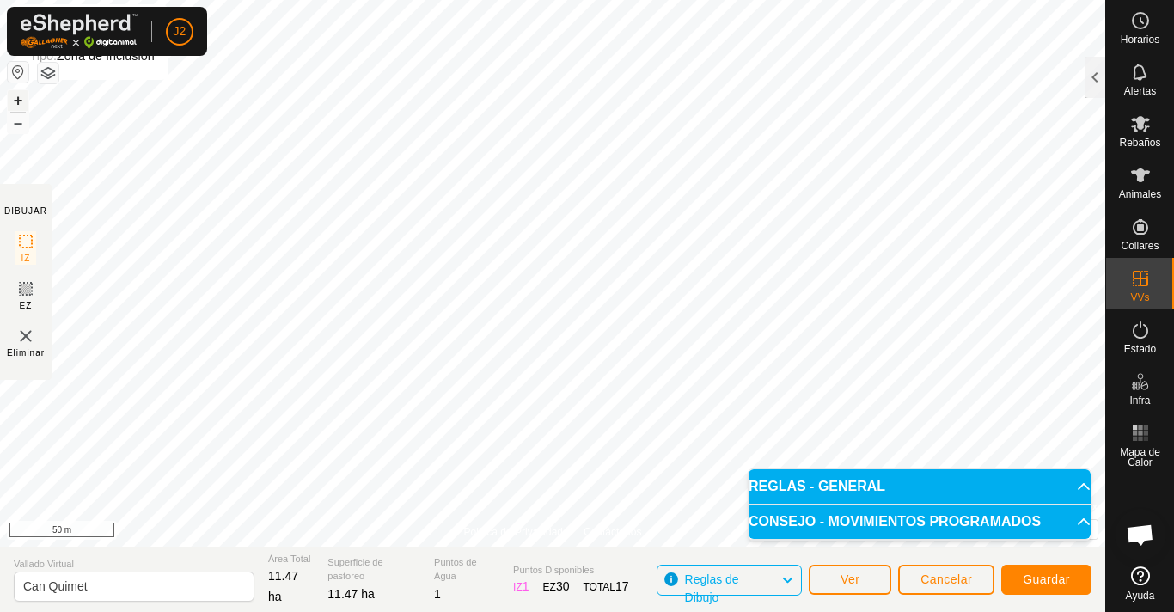
click at [16, 97] on button "+" at bounding box center [18, 100] width 21 height 21
click at [871, 565] on div "Política de Privacidad Contáctenos Estado: APAGADO Tipo: Zona de Inclusión + – …" at bounding box center [552, 306] width 1105 height 612
click at [1042, 574] on span "Guardar" at bounding box center [1046, 579] width 47 height 14
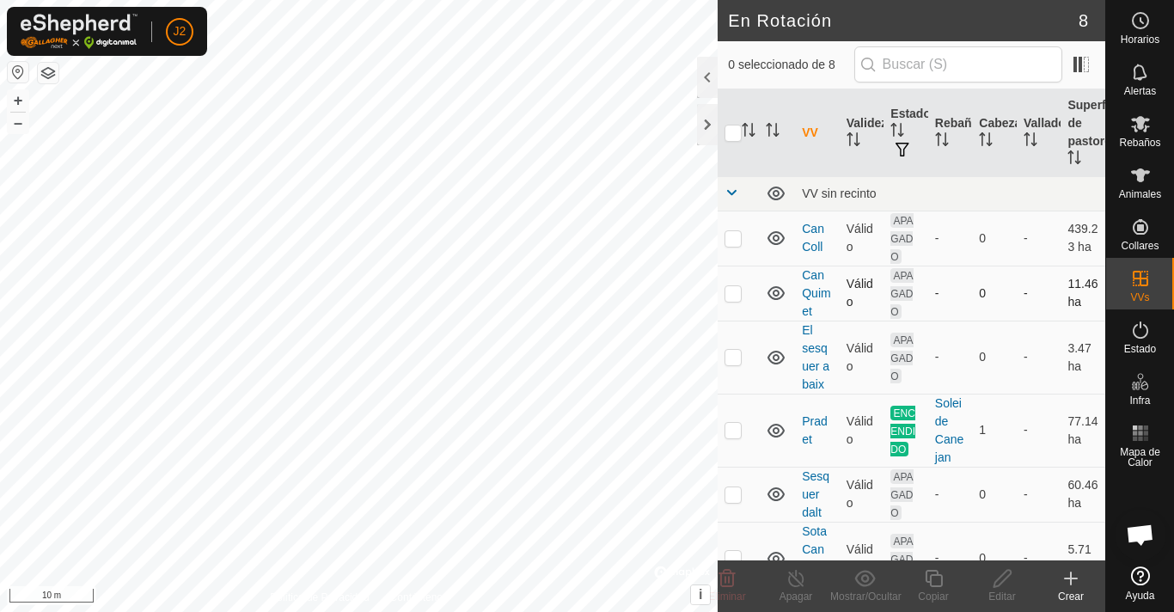
click at [733, 304] on td at bounding box center [738, 293] width 41 height 55
checkbox input "true"
click at [713, 122] on div at bounding box center [707, 124] width 21 height 41
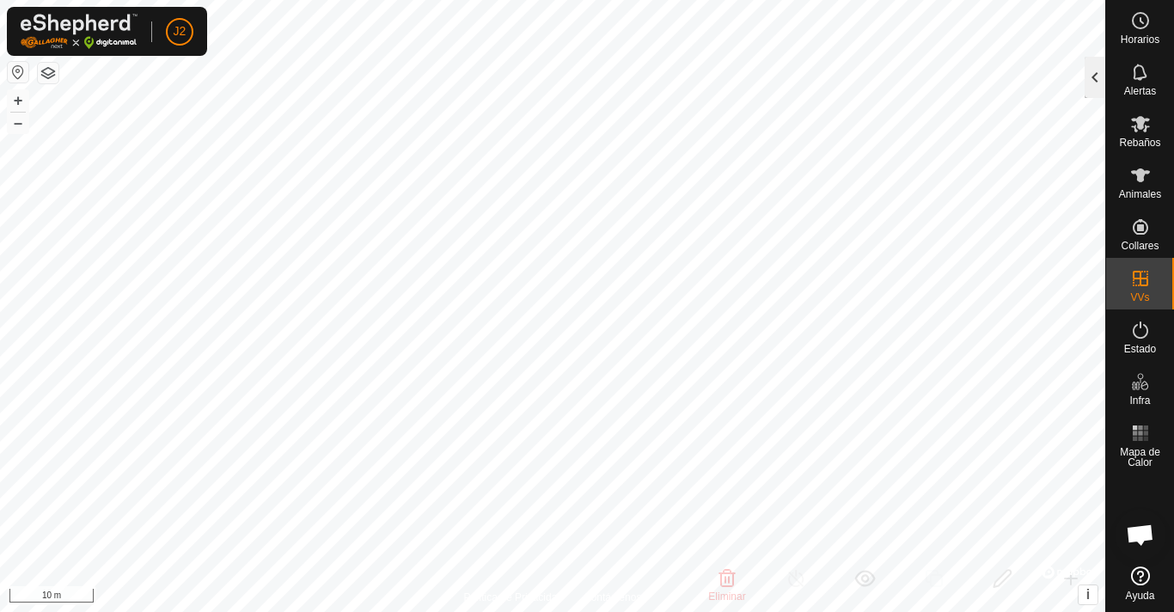
click at [1100, 76] on div at bounding box center [1095, 77] width 21 height 41
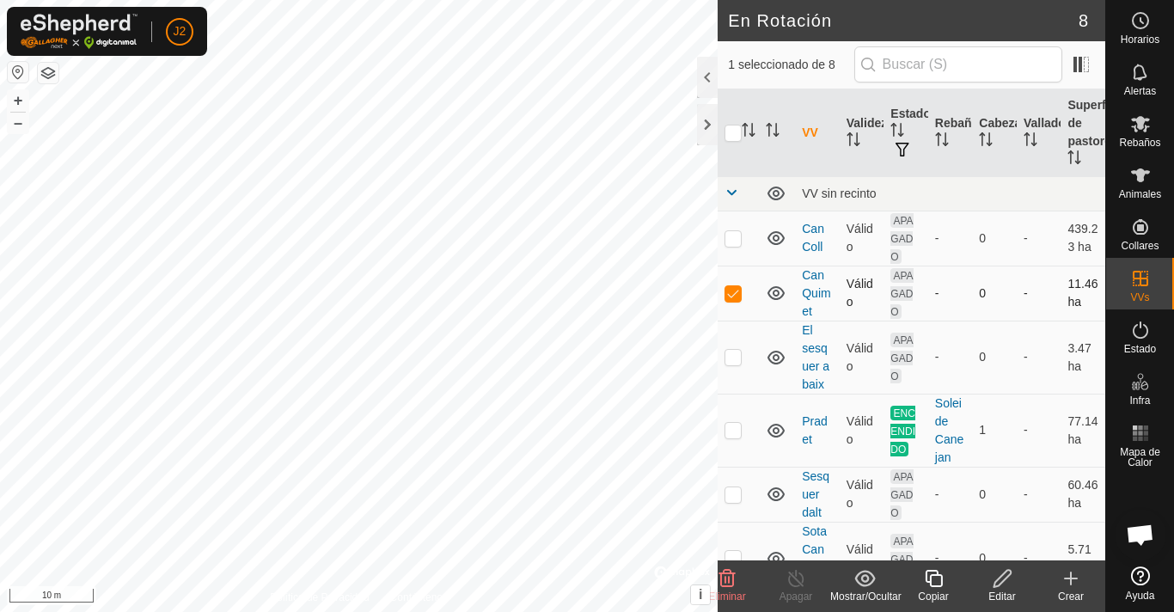
click at [902, 303] on td "APAGADO" at bounding box center [905, 293] width 45 height 55
click at [897, 275] on span "APAGADO" at bounding box center [901, 293] width 22 height 51
click at [705, 78] on div at bounding box center [707, 77] width 21 height 41
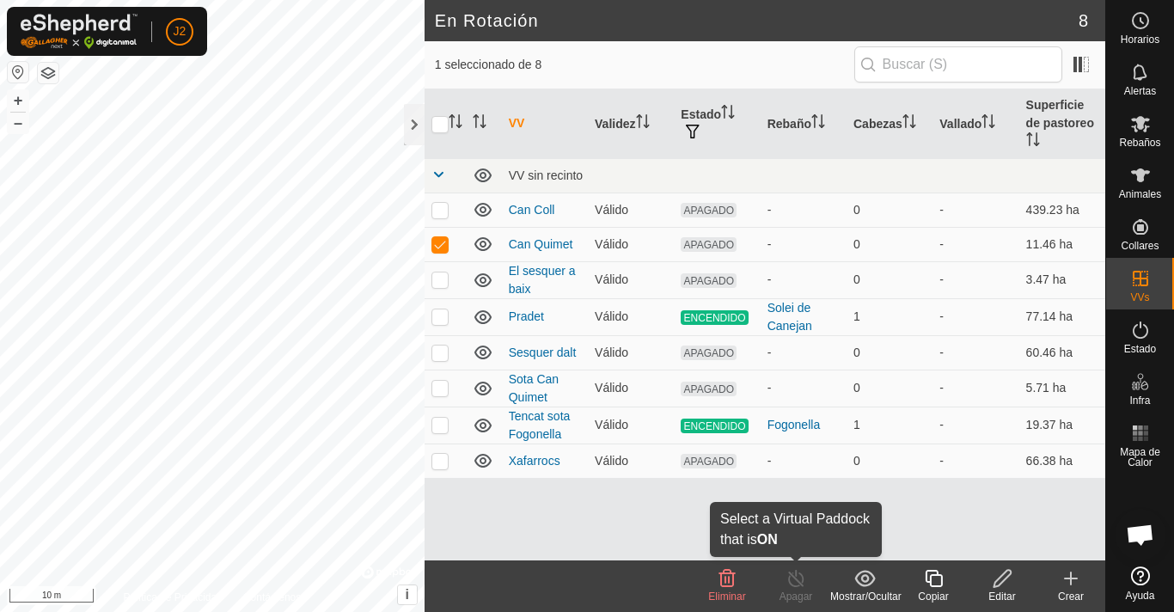
click at [796, 588] on icon at bounding box center [796, 578] width 21 height 21
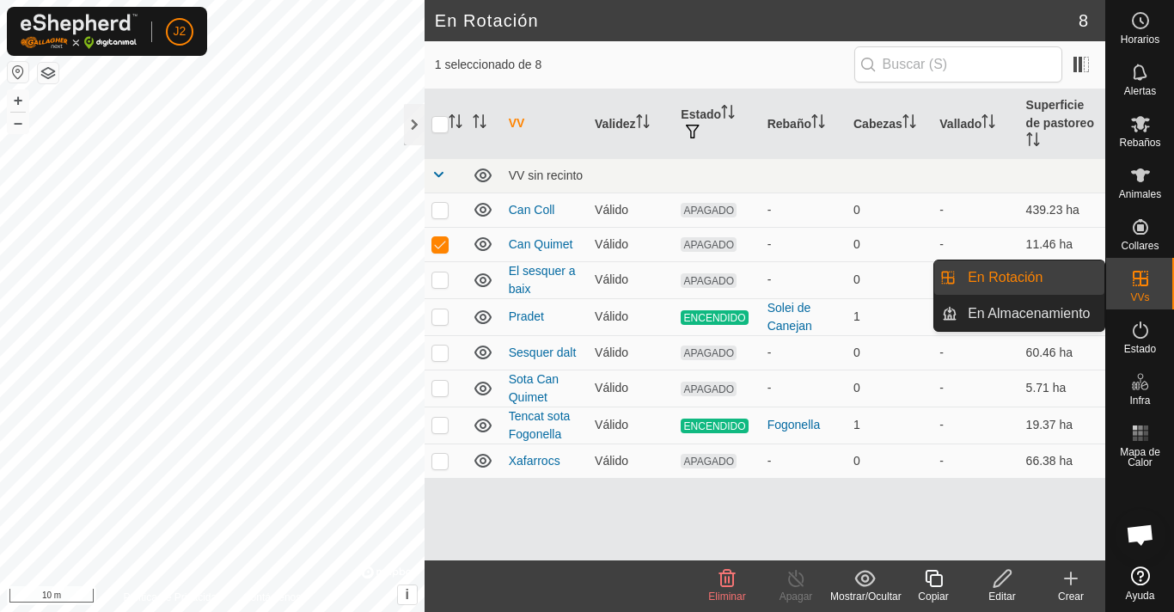
click at [1065, 268] on link "En Rotación" at bounding box center [1030, 277] width 147 height 34
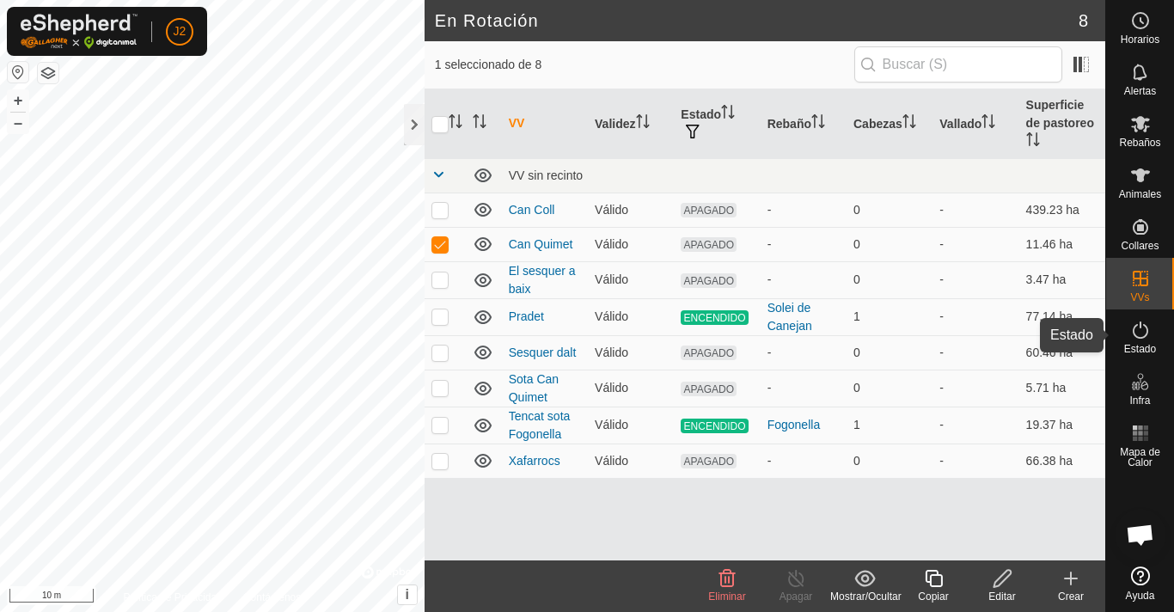
click at [1152, 332] on es-activation-svg-icon at bounding box center [1140, 330] width 31 height 28
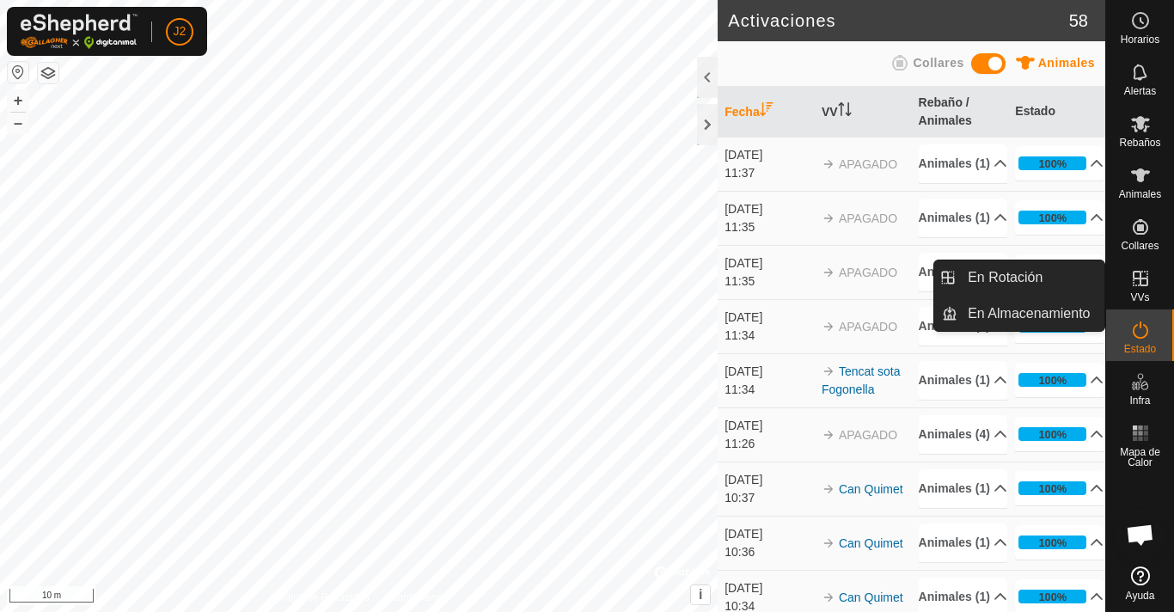
click at [1128, 281] on es-virtualpaddocks-svg-icon at bounding box center [1140, 279] width 31 height 28
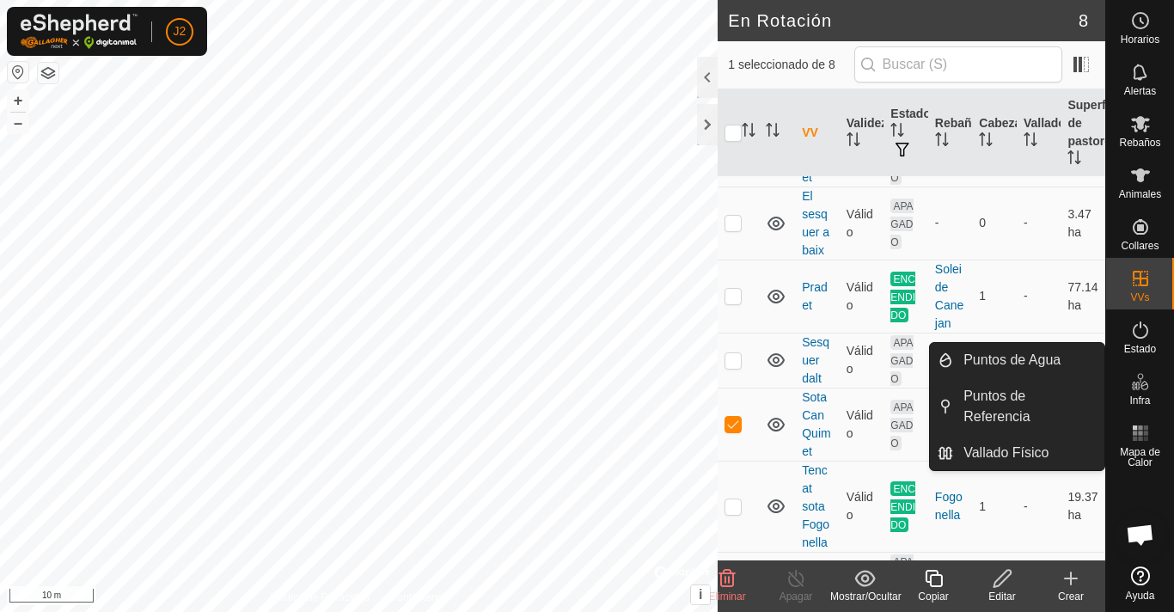
scroll to position [136, 0]
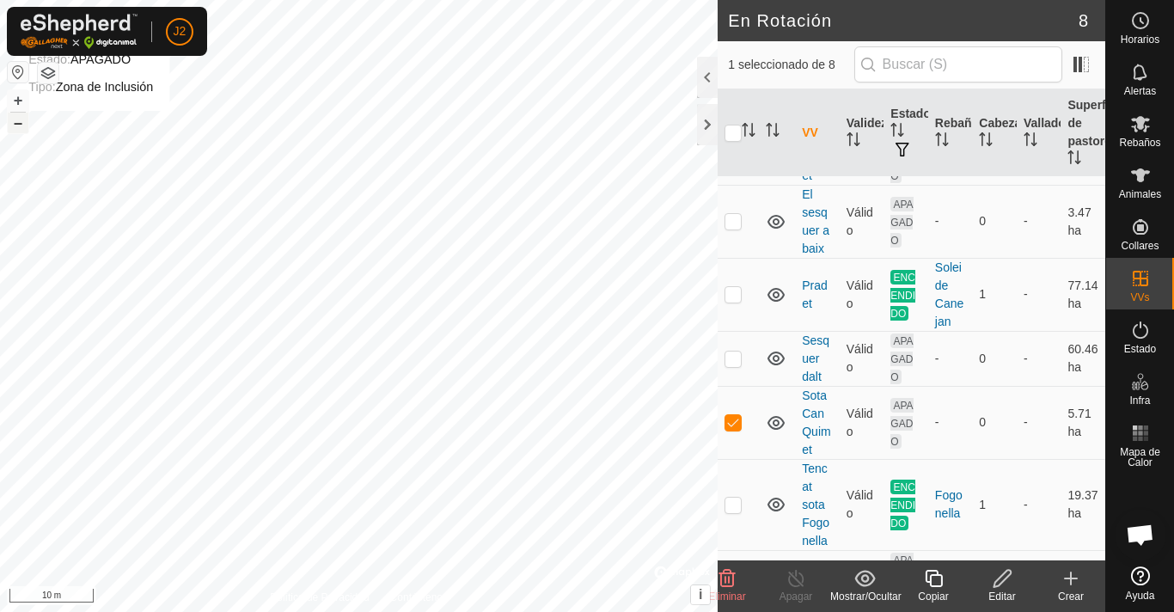
click at [16, 125] on button "–" at bounding box center [18, 123] width 21 height 21
click at [16, 127] on button "–" at bounding box center [18, 123] width 21 height 21
checkbox input "true"
checkbox input "false"
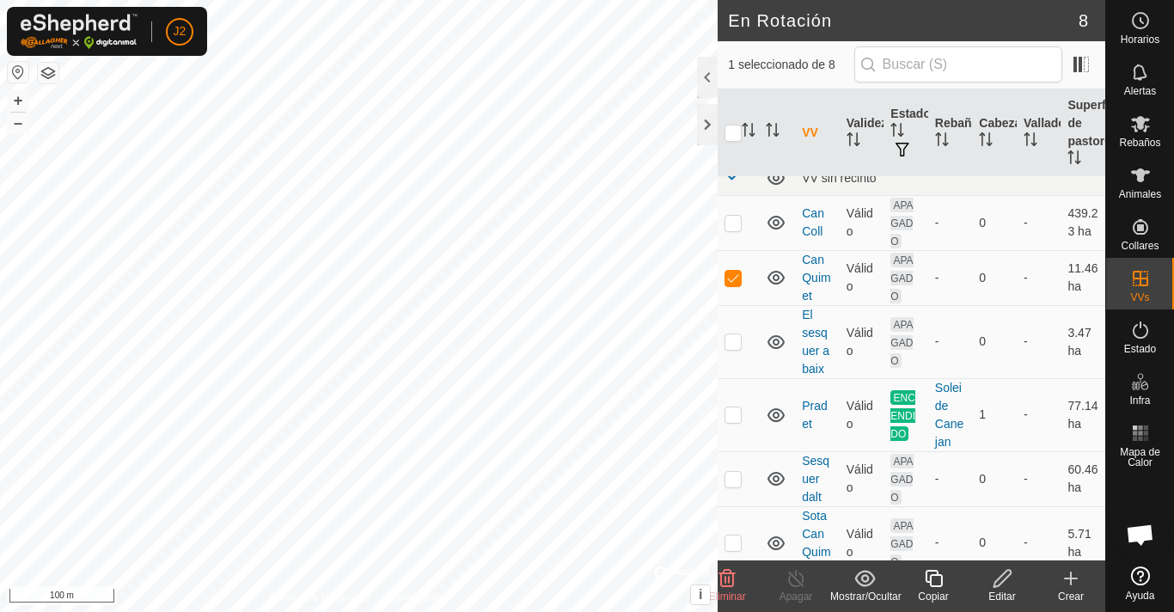
scroll to position [0, 0]
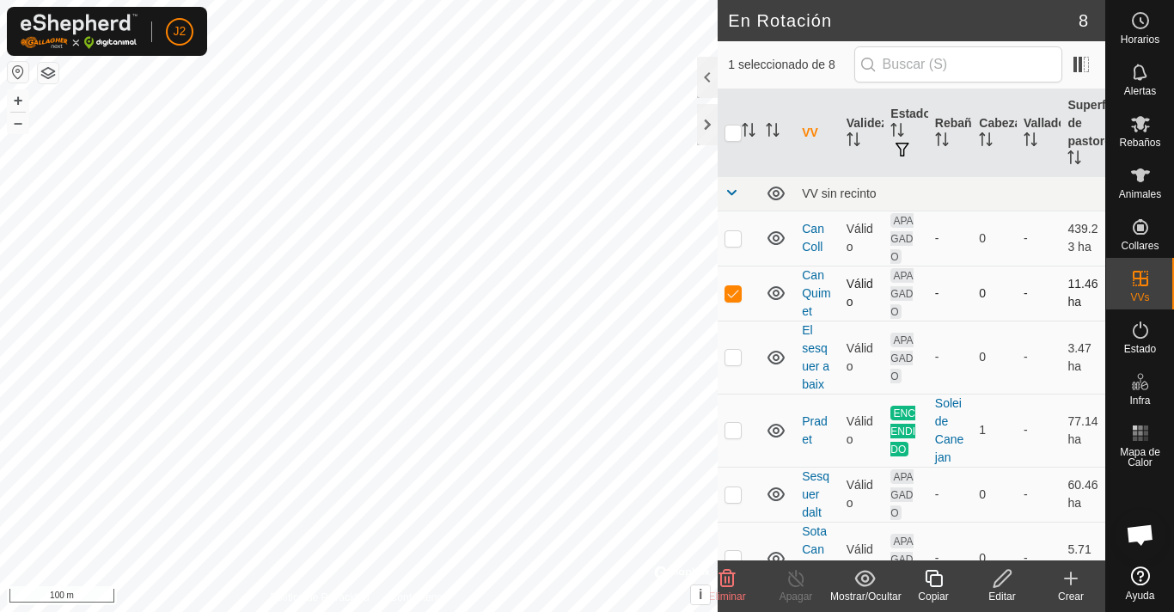
click at [895, 278] on span "APAGADO" at bounding box center [901, 293] width 22 height 51
drag, startPoint x: 891, startPoint y: 277, endPoint x: 895, endPoint y: 315, distance: 38.8
click at [895, 315] on span "APAGADO" at bounding box center [901, 293] width 22 height 51
click at [1007, 571] on icon at bounding box center [1001, 578] width 17 height 17
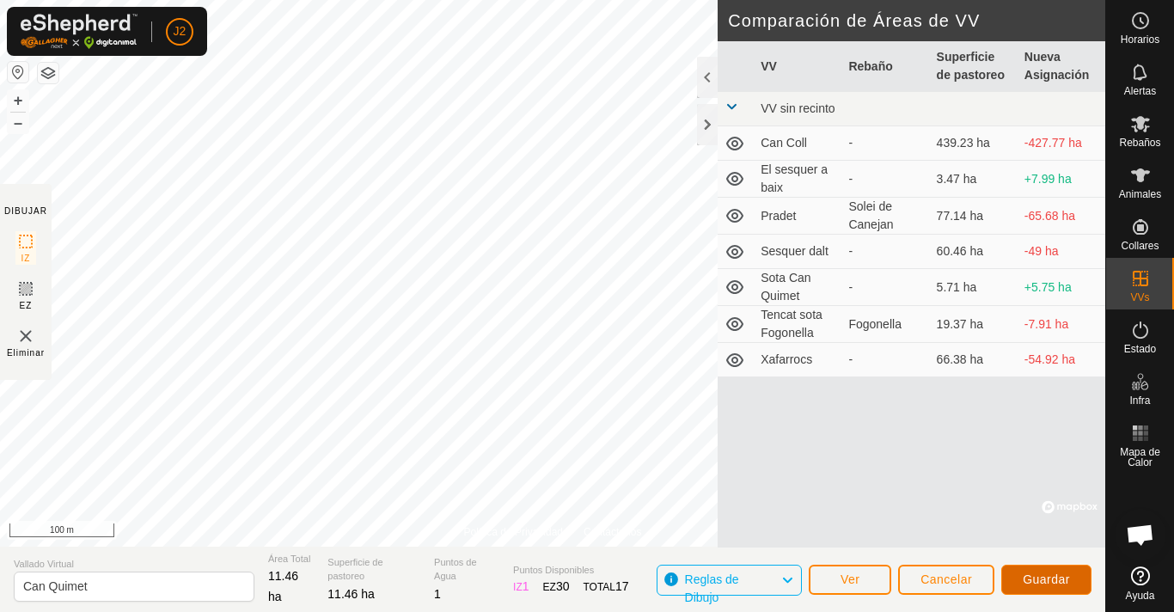
click at [1041, 569] on button "Guardar" at bounding box center [1046, 580] width 90 height 30
click at [709, 127] on div at bounding box center [707, 124] width 21 height 41
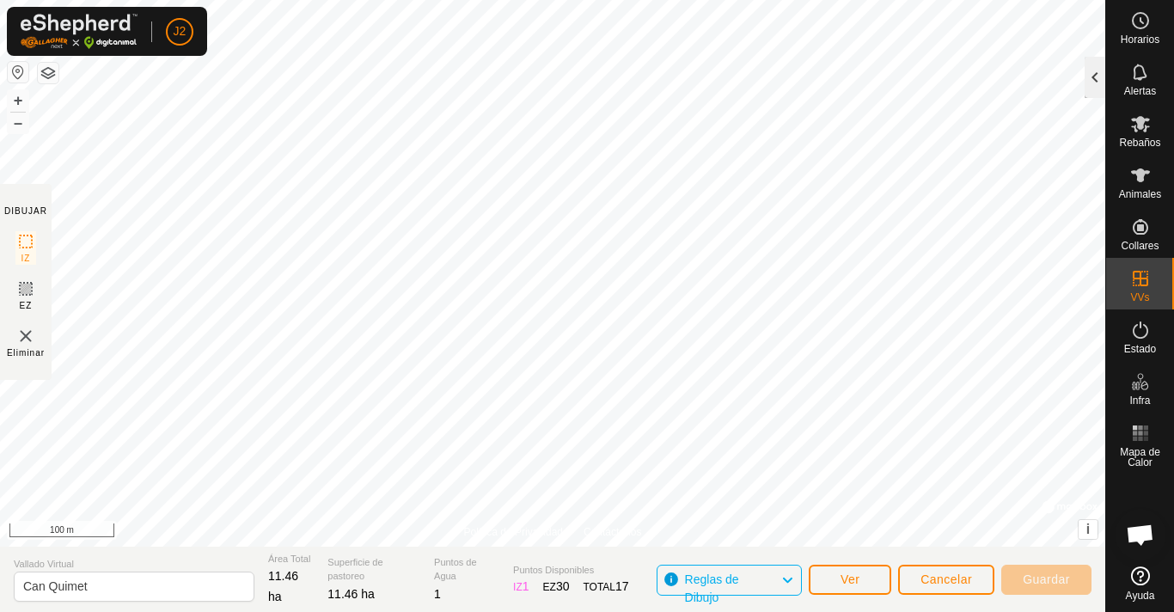
click at [1096, 79] on div at bounding box center [1095, 77] width 21 height 41
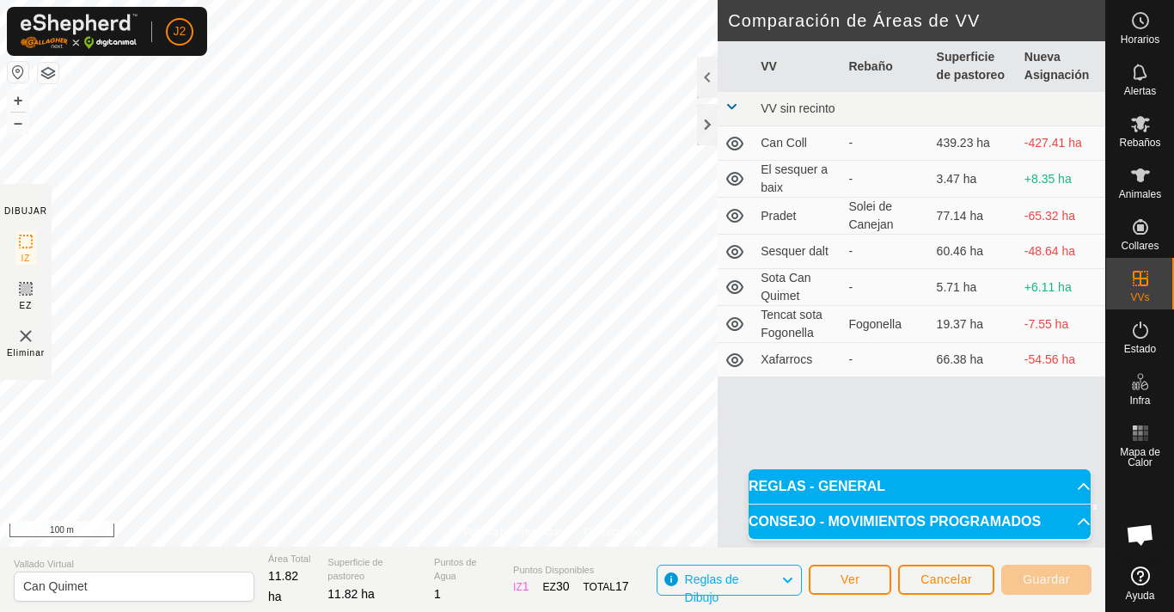
click at [1071, 476] on p-accordion-header "REGLAS - GENERAL" at bounding box center [920, 486] width 342 height 34
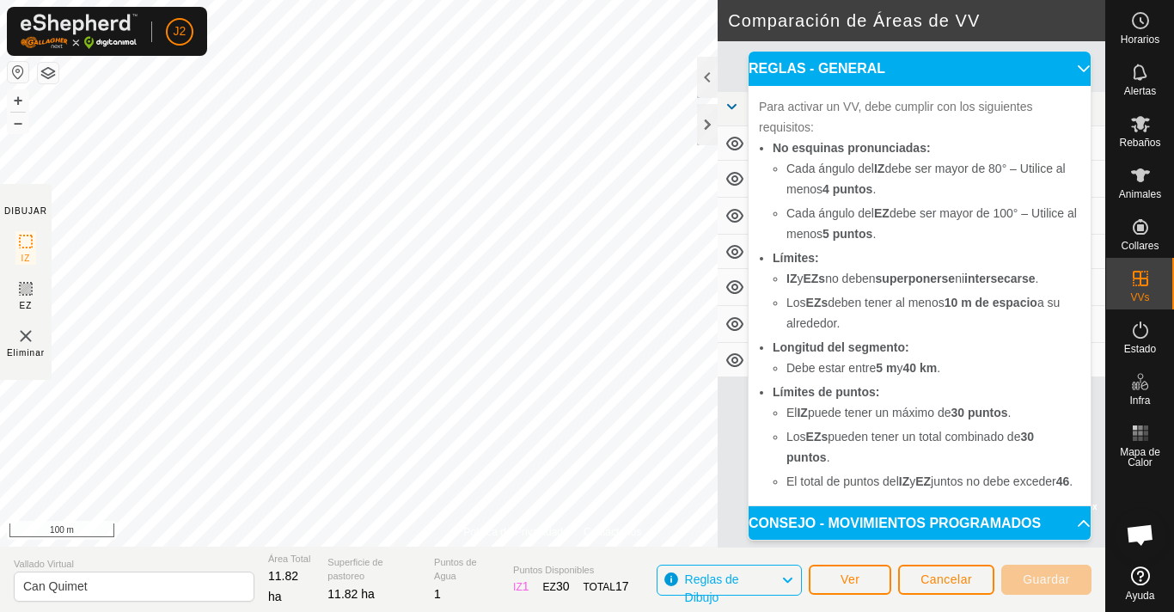
click at [1055, 58] on p-accordion-header "REGLAS - GENERAL" at bounding box center [920, 69] width 342 height 34
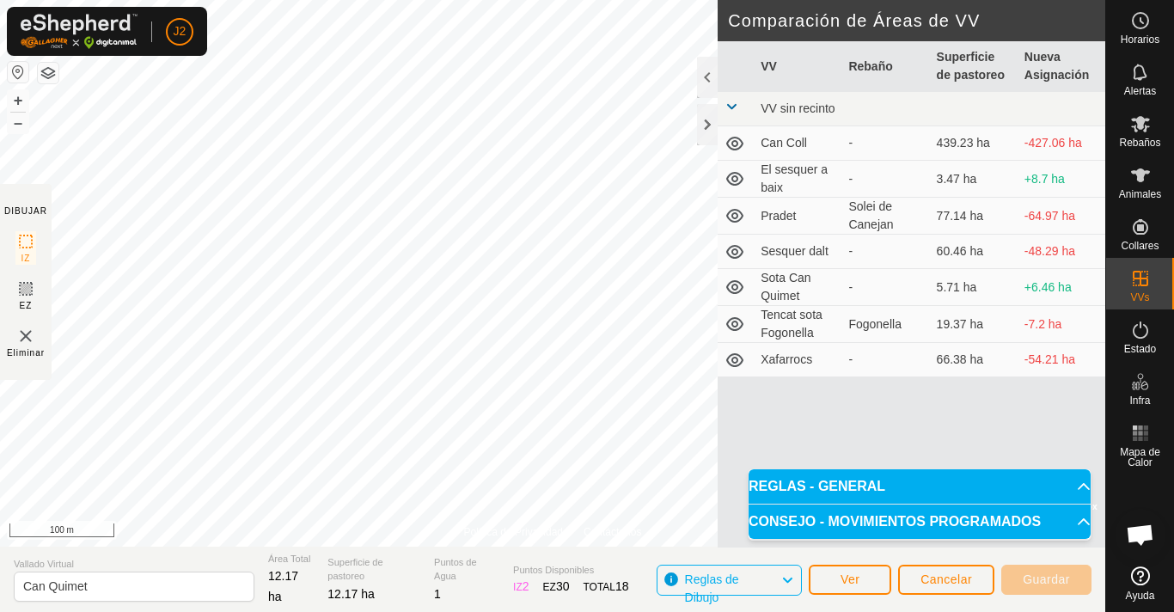
click at [793, 578] on icon at bounding box center [787, 580] width 14 height 22
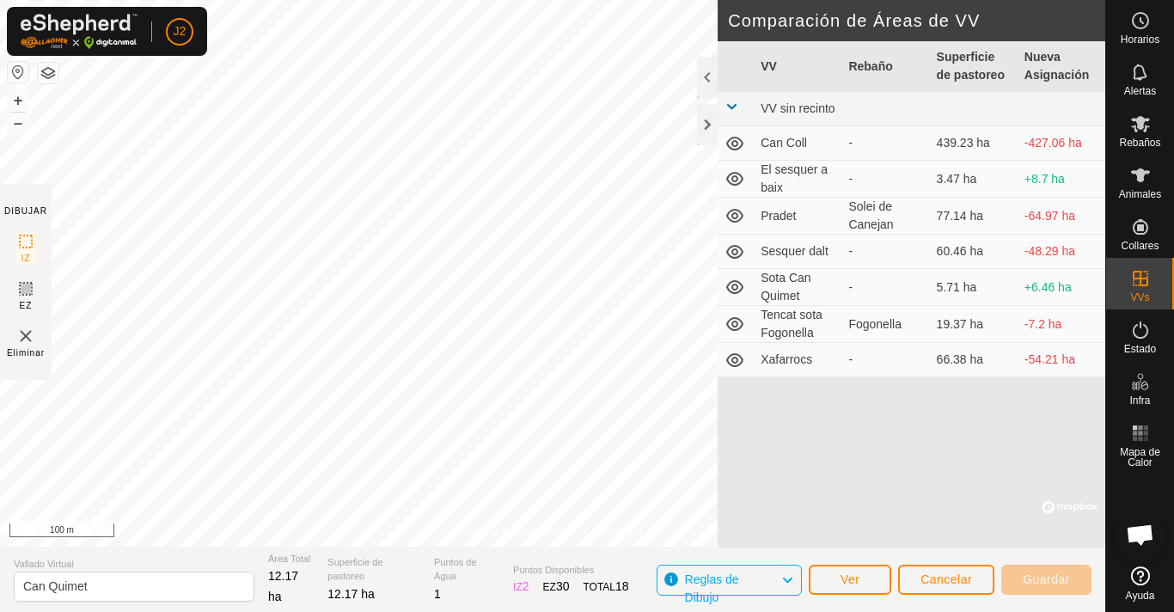
click at [793, 578] on icon at bounding box center [787, 580] width 14 height 22
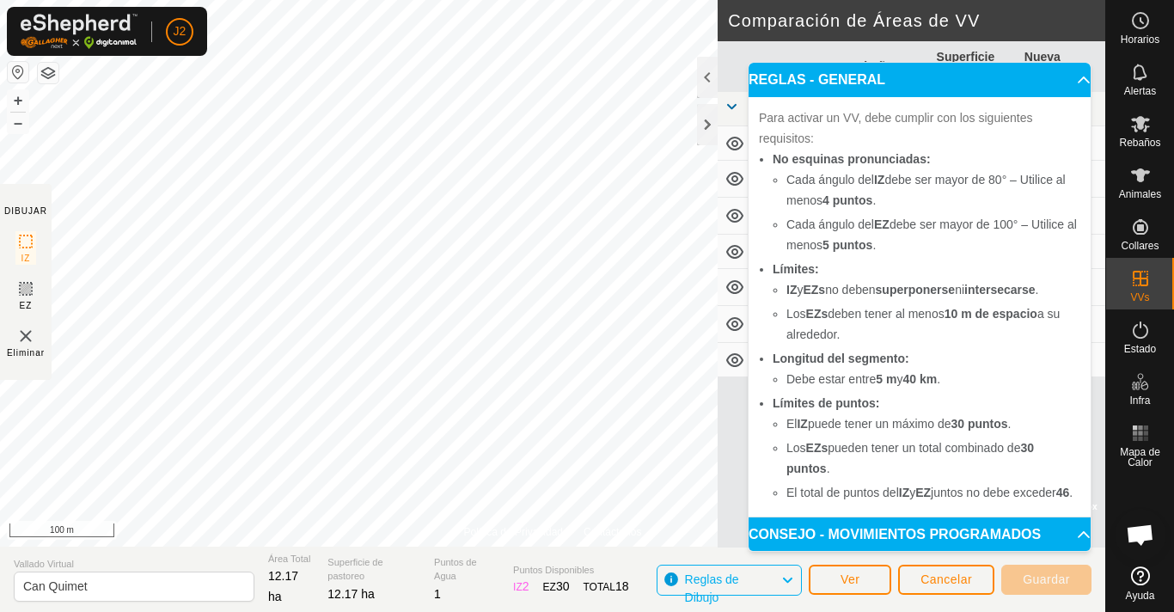
click at [793, 578] on icon at bounding box center [787, 580] width 14 height 22
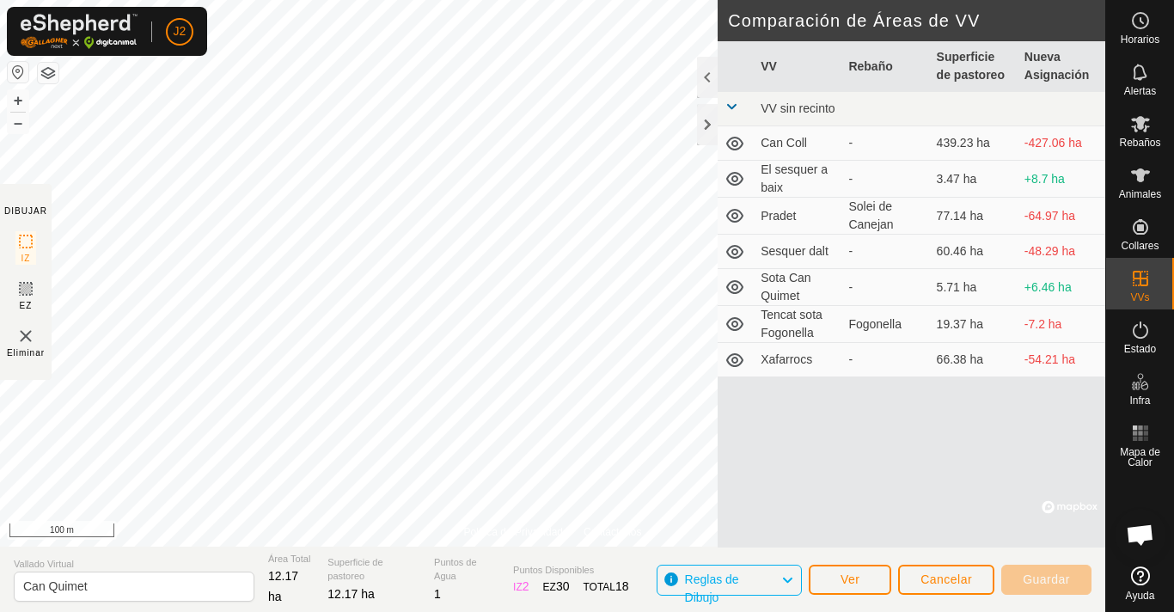
click at [793, 578] on icon at bounding box center [787, 580] width 14 height 22
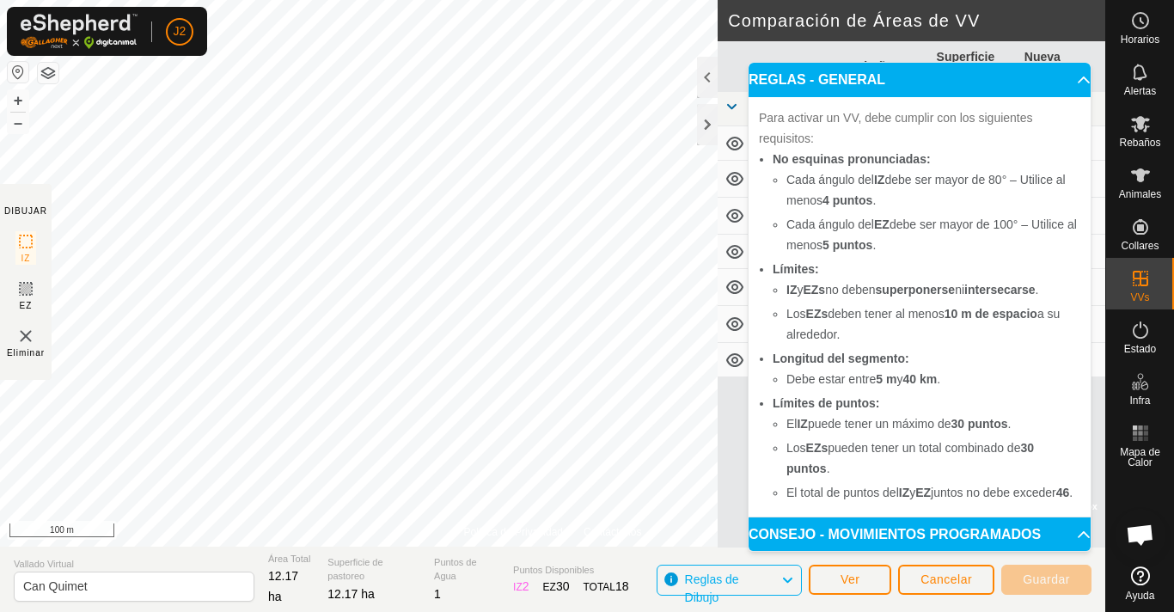
click at [1061, 77] on p-accordion-header "REGLAS - GENERAL" at bounding box center [920, 80] width 342 height 34
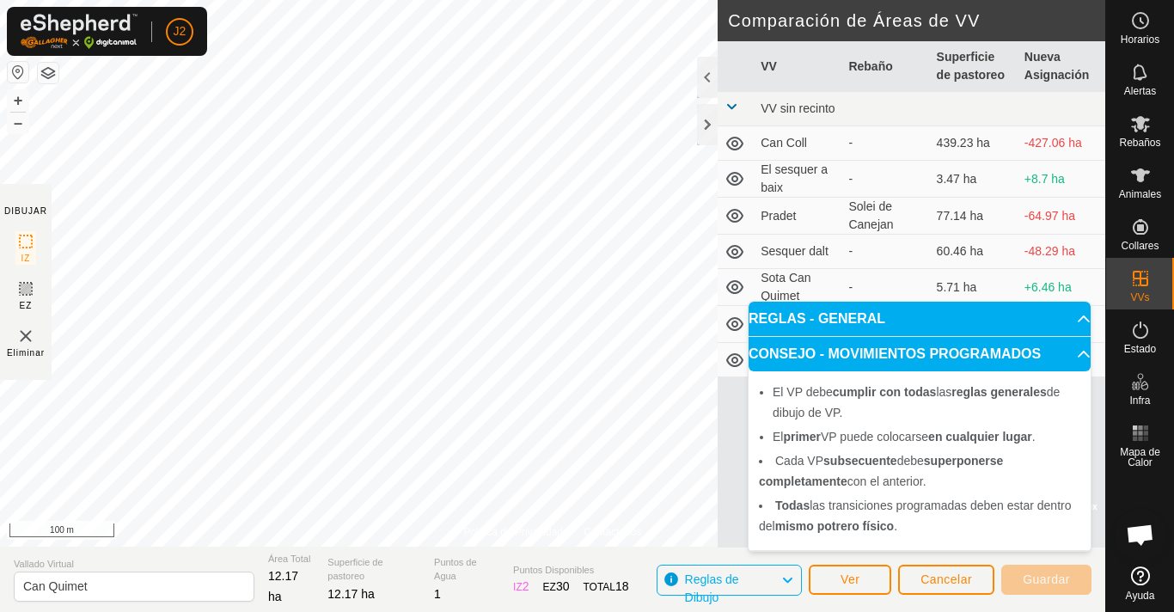
click at [1071, 358] on p-accordion-header "CONSEJO - MOVIMIENTOS PROGRAMADOS" at bounding box center [920, 354] width 342 height 34
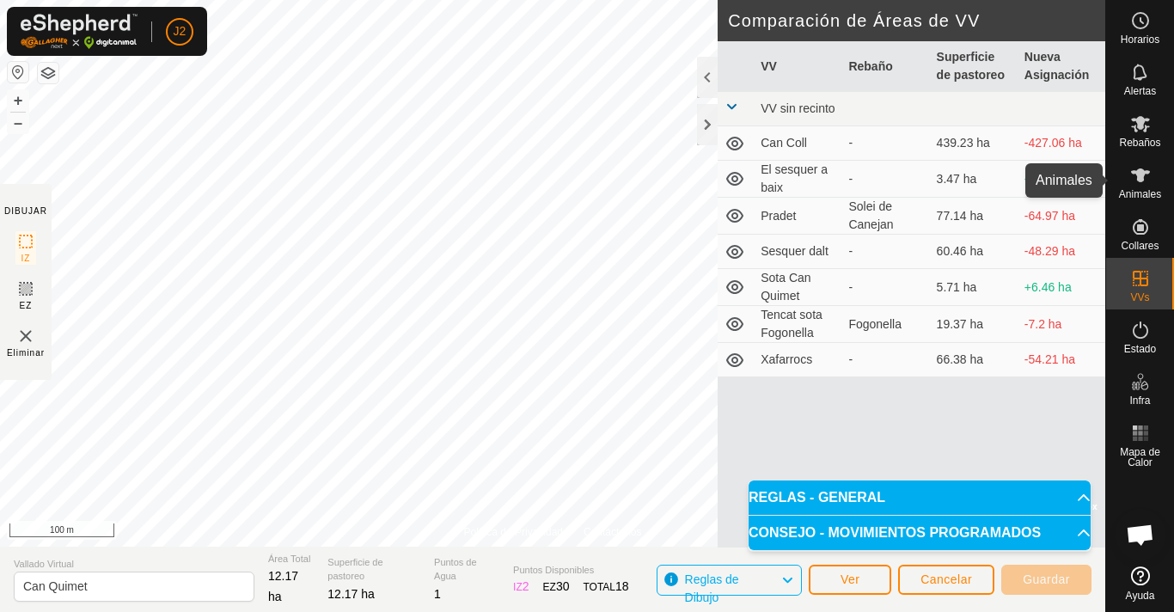
click at [1137, 177] on icon at bounding box center [1140, 175] width 19 height 14
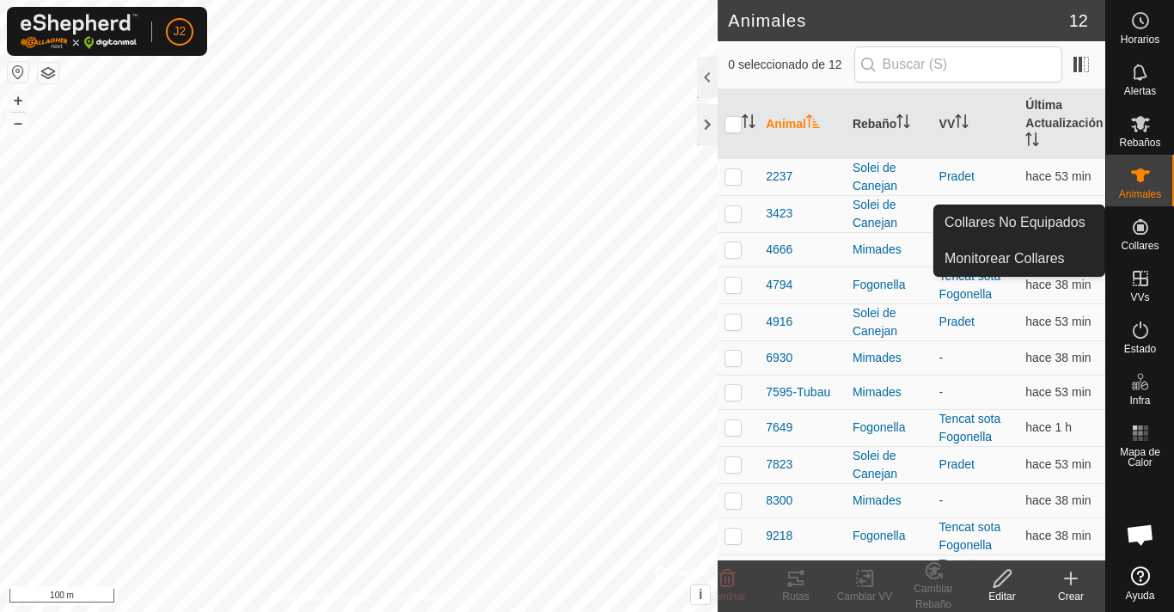
click at [1141, 222] on icon at bounding box center [1140, 226] width 15 height 15
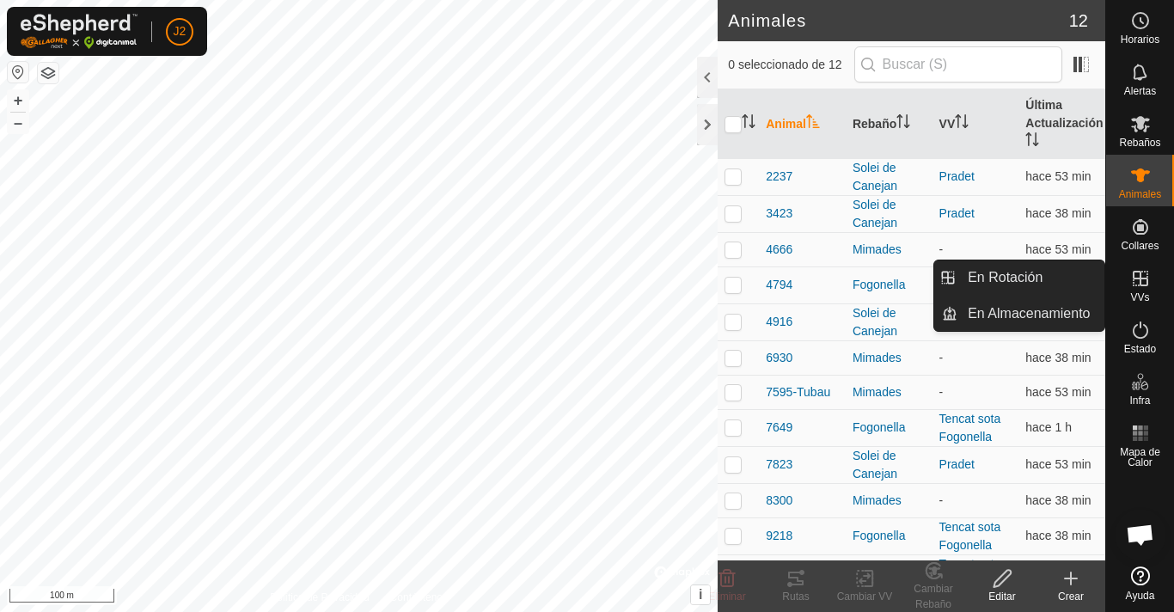
click at [1137, 284] on icon at bounding box center [1140, 278] width 21 height 21
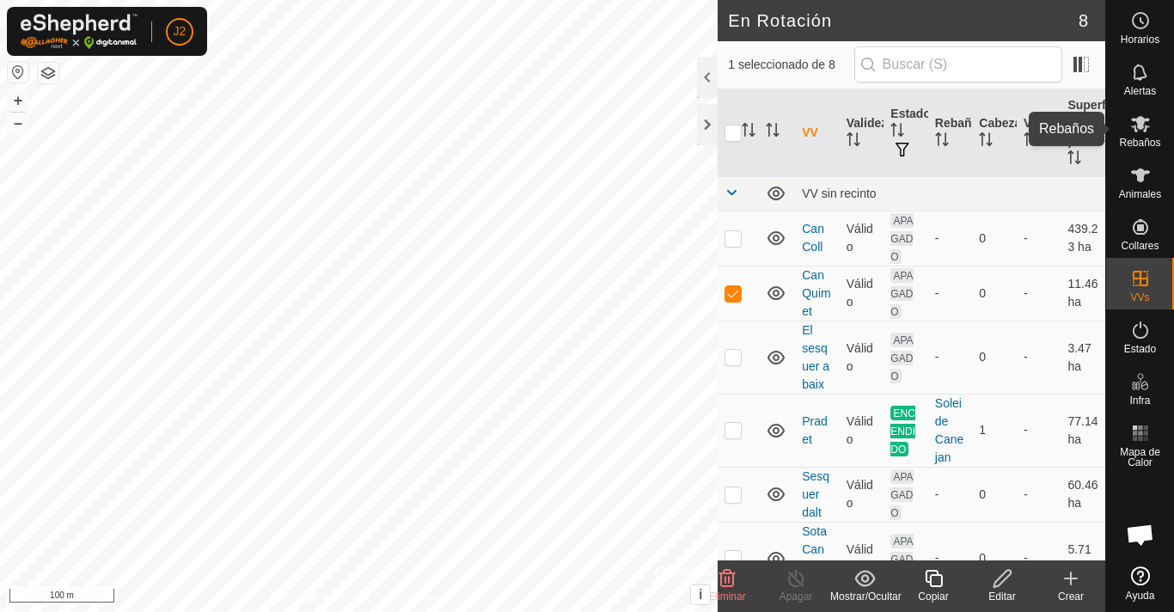
click at [1128, 132] on es-mob-svg-icon at bounding box center [1140, 124] width 31 height 28
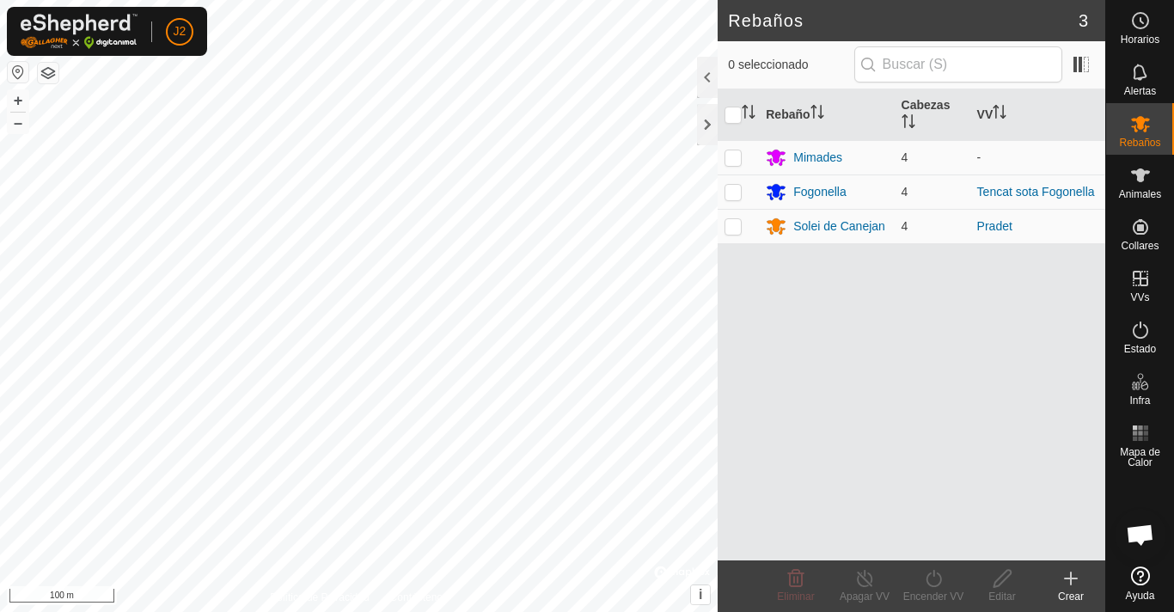
click at [714, 70] on div at bounding box center [707, 77] width 21 height 41
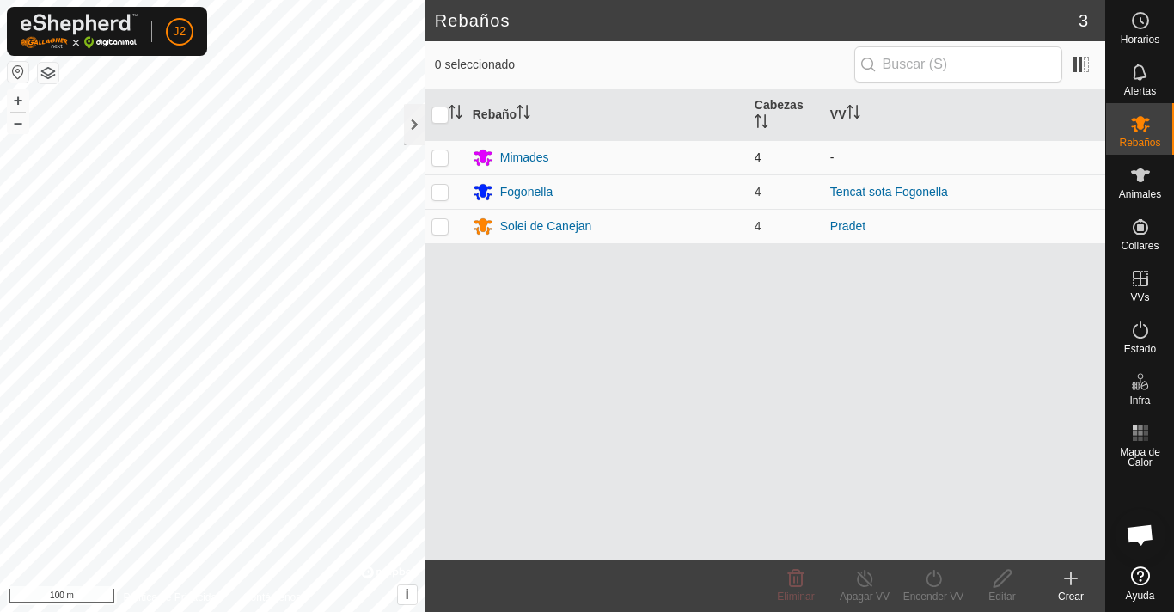
click at [443, 160] on p-checkbox at bounding box center [439, 157] width 17 height 14
checkbox input "true"
click at [921, 579] on turn-on-svg-icon at bounding box center [933, 578] width 69 height 21
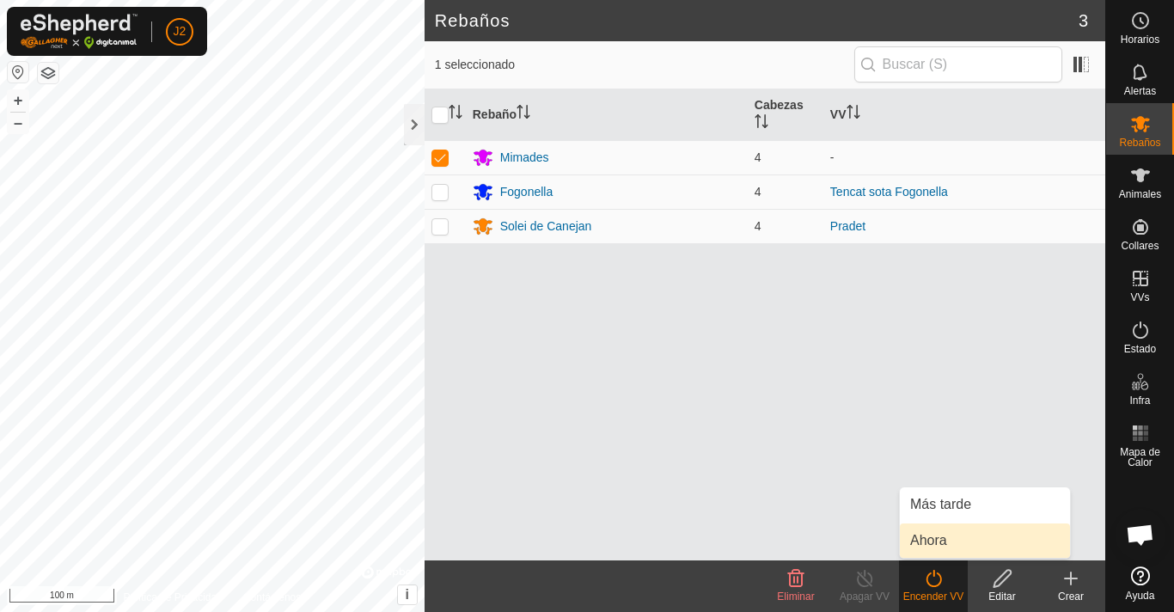
click at [935, 530] on link "Ahora" at bounding box center [985, 540] width 170 height 34
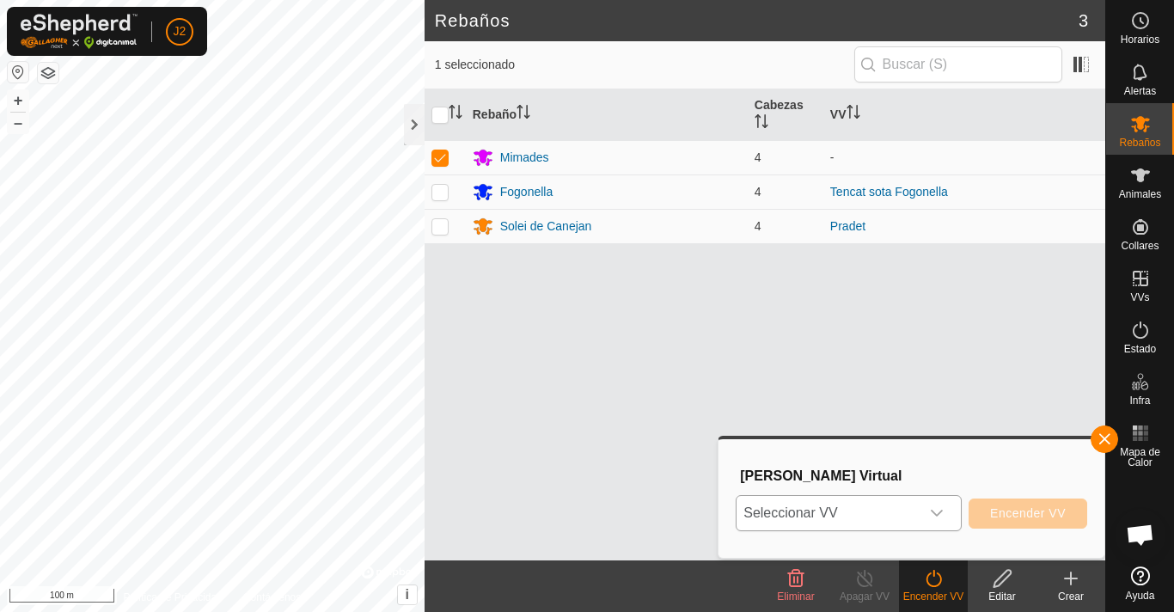
click at [932, 504] on div "dropdown trigger" at bounding box center [937, 513] width 34 height 34
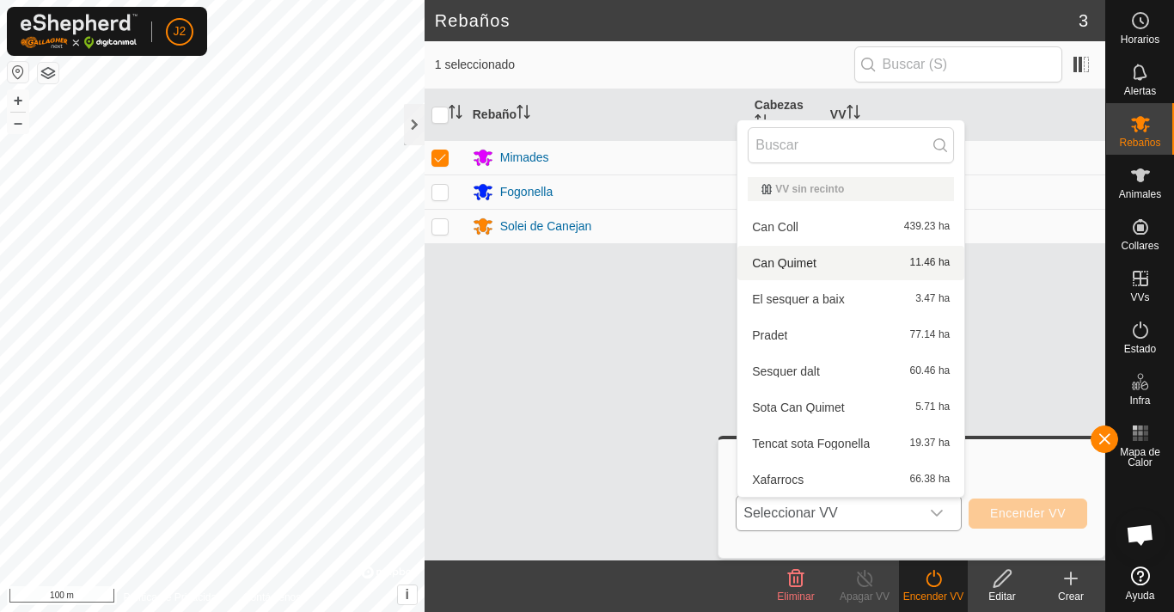
click at [845, 257] on li "Can Quimet 11.46 ha" at bounding box center [850, 263] width 227 height 34
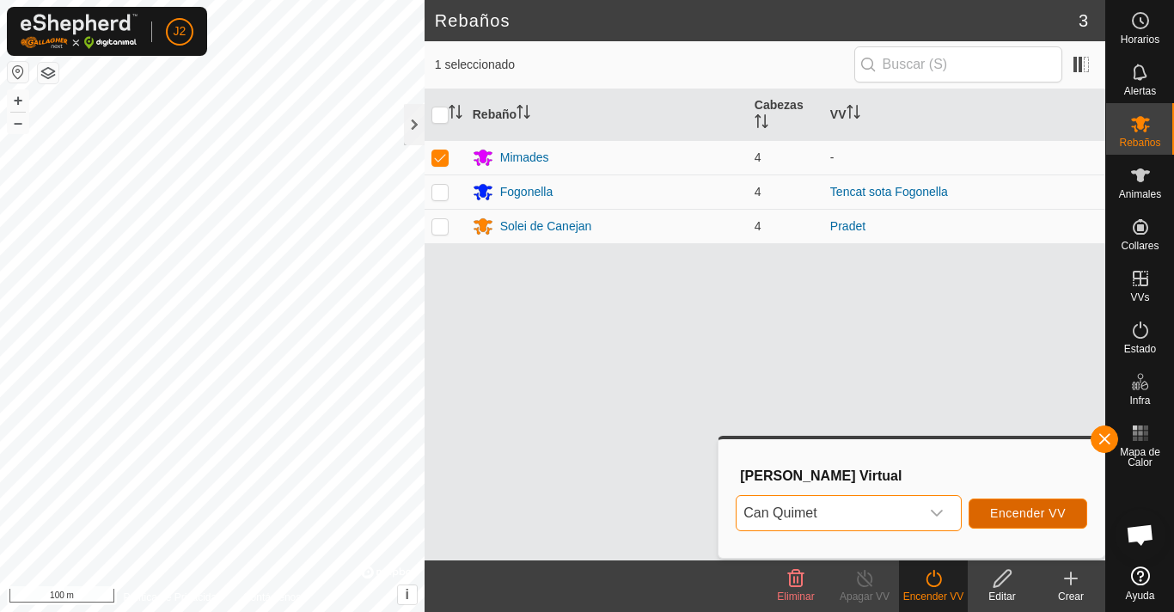
click at [1052, 508] on span "Encender VV" at bounding box center [1028, 513] width 76 height 14
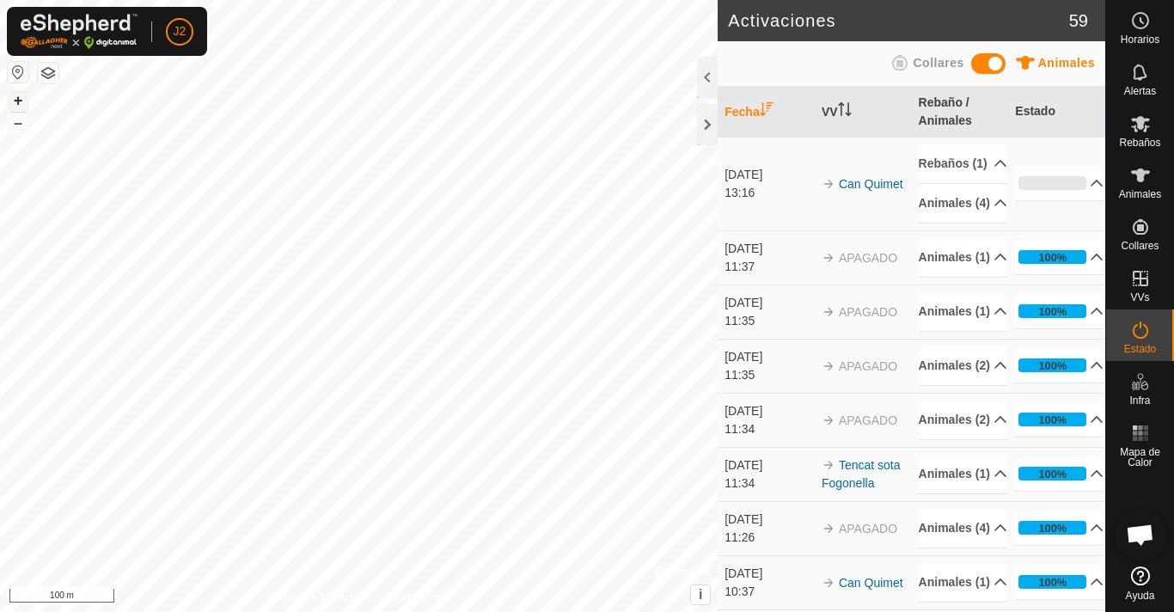
click at [21, 96] on button "+" at bounding box center [18, 100] width 21 height 21
click at [22, 96] on button "+" at bounding box center [18, 100] width 21 height 21
